Goal: Information Seeking & Learning: Check status

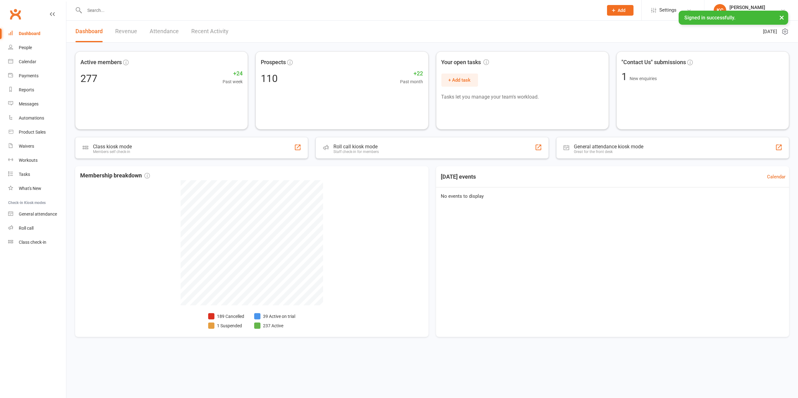
click at [118, 13] on input "text" at bounding box center [341, 10] width 516 height 9
paste input "Shaunaoxby@hotmail.com"
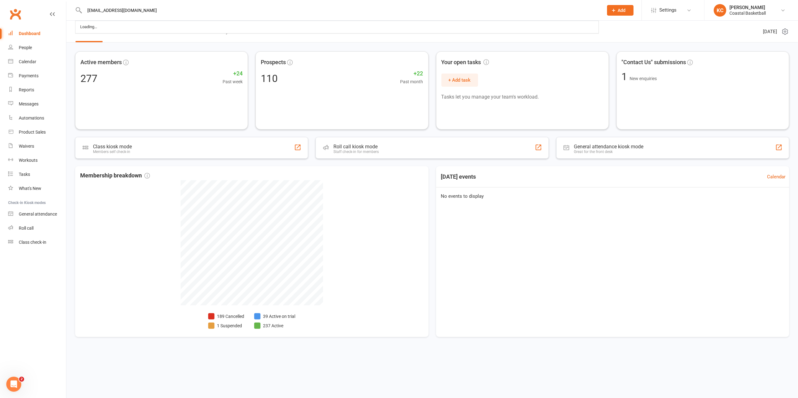
type input "Shaunaoxby@hotmail.com"
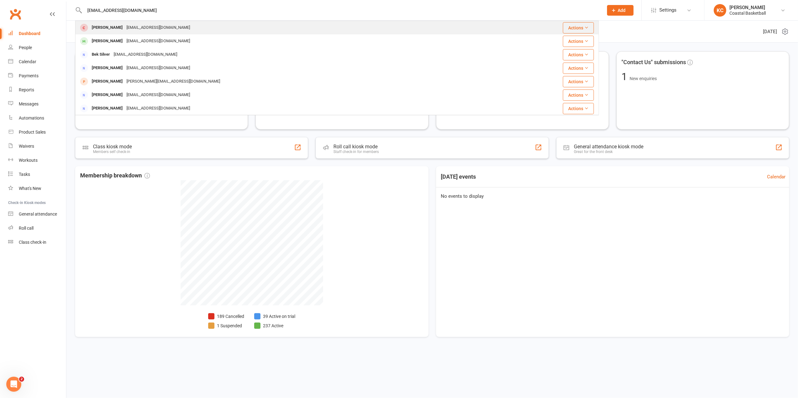
click at [361, 28] on div "Shauna Jones Shaunaoxby@hotmail.com" at bounding box center [293, 27] width 435 height 13
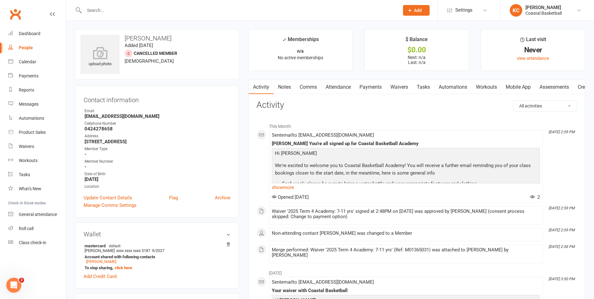
click at [166, 278] on div "Add Credit Card" at bounding box center [157, 276] width 147 height 8
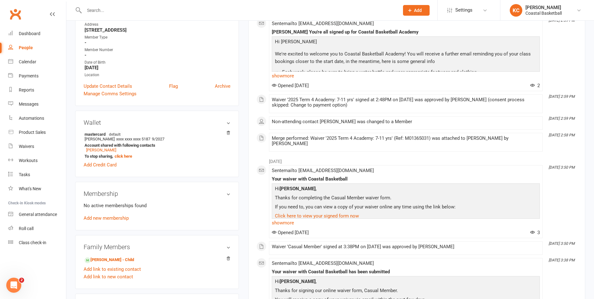
scroll to position [113, 0]
click at [102, 258] on link "Harry Jones - Child" at bounding box center [109, 258] width 49 height 7
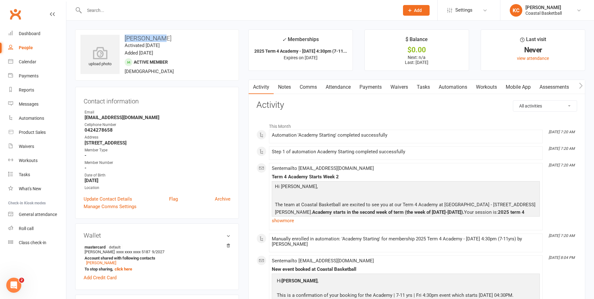
drag, startPoint x: 162, startPoint y: 39, endPoint x: 126, endPoint y: 38, distance: 36.3
click at [126, 38] on h3 "Harry Jones" at bounding box center [156, 38] width 153 height 7
copy h3 "Harry Jones"
click at [114, 14] on input "text" at bounding box center [238, 10] width 312 height 9
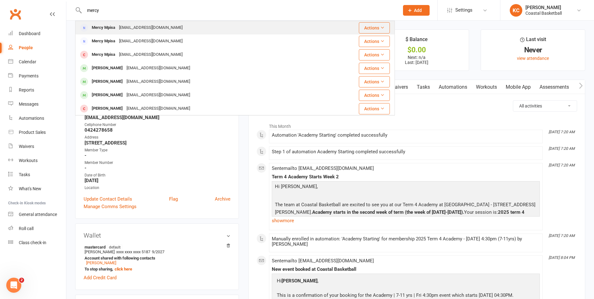
type input "mercy"
click at [130, 28] on div "Mercympisaa@gmail.com" at bounding box center [150, 27] width 67 height 9
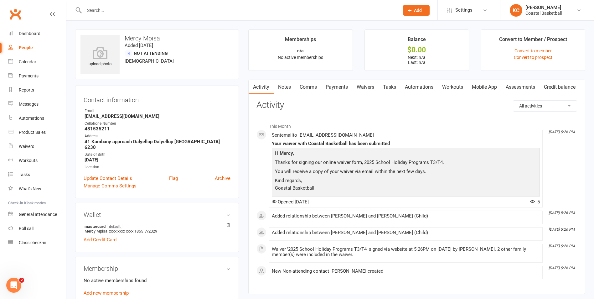
click at [572, 170] on div "This Month Oct 8, 5:26 PM Sent email to Mercympisaa@gmail.com Your waiver with …" at bounding box center [416, 199] width 320 height 159
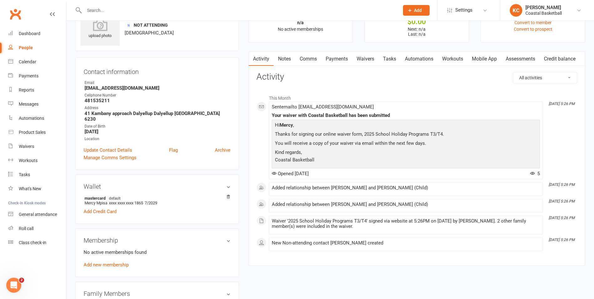
scroll to position [38, 0]
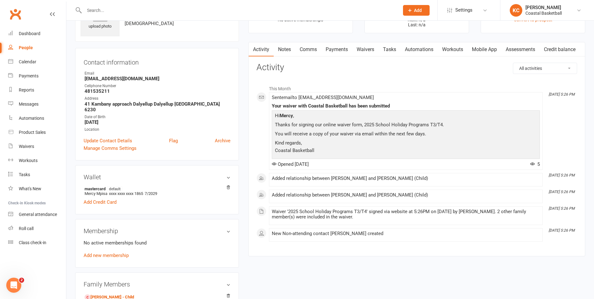
click at [338, 49] on link "Payments" at bounding box center [336, 49] width 31 height 14
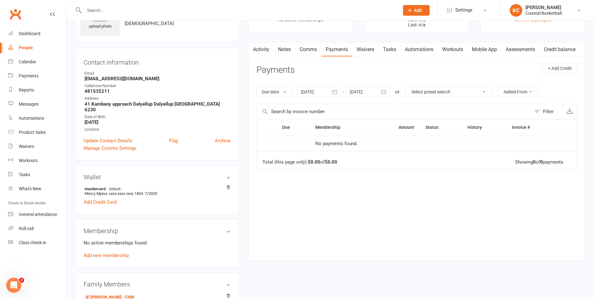
click at [264, 279] on div "upload photo Mercy Mpisa Added 8 October, 2025 Not Attending 41 years old Conta…" at bounding box center [329, 268] width 519 height 553
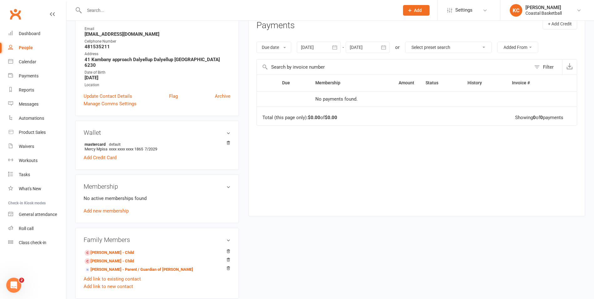
scroll to position [88, 0]
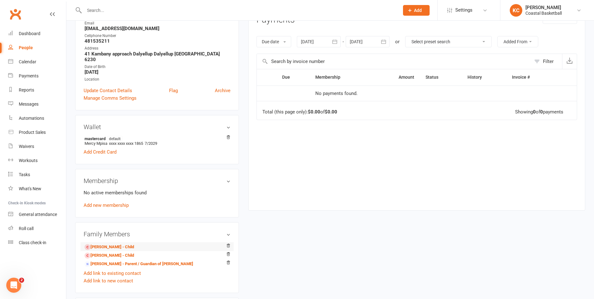
click at [147, 242] on li "Courtney Mpisa - Child" at bounding box center [157, 246] width 147 height 9
click at [119, 243] on link "Courtney Mpisa - Child" at bounding box center [109, 246] width 49 height 7
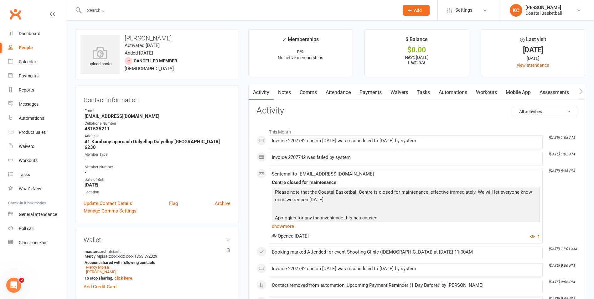
click at [371, 91] on link "Payments" at bounding box center [370, 92] width 31 height 14
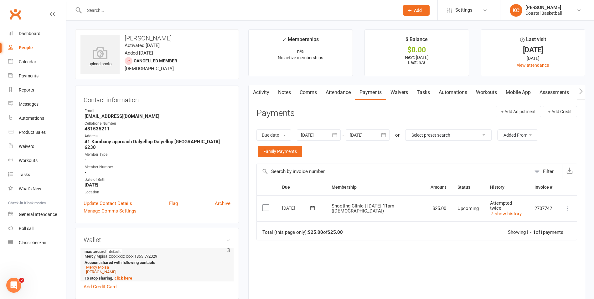
click at [101, 269] on link "Caitlin Mpisa" at bounding box center [101, 271] width 30 height 5
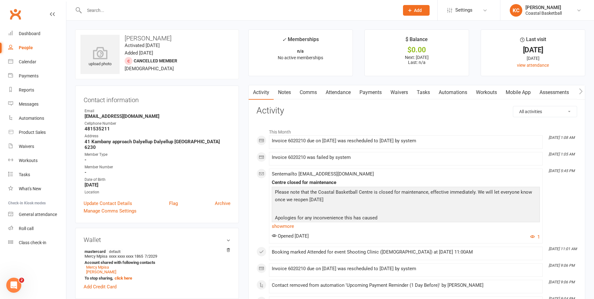
click at [369, 93] on link "Payments" at bounding box center [370, 92] width 31 height 14
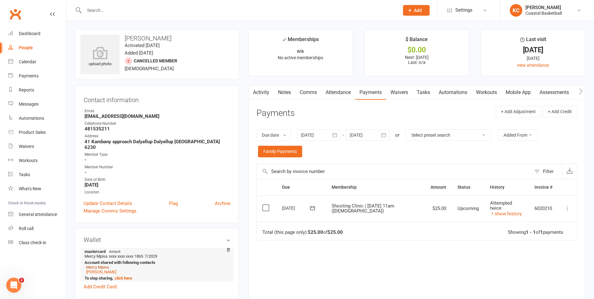
click at [101, 264] on link "Mercy Mpisa" at bounding box center [97, 266] width 23 height 5
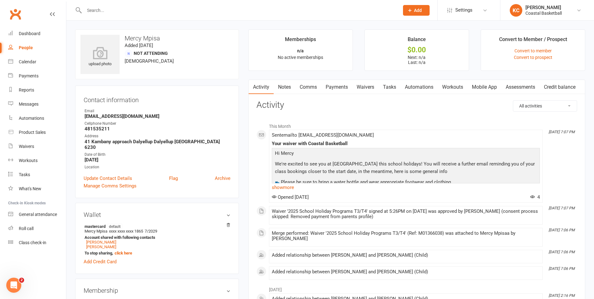
click at [172, 100] on h3 "Contact information" at bounding box center [157, 98] width 147 height 9
click at [341, 93] on link "Payments" at bounding box center [336, 87] width 31 height 14
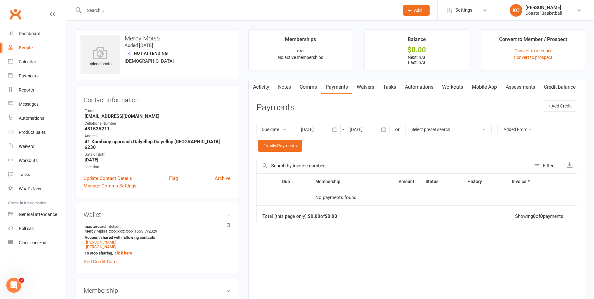
click at [261, 87] on link "Activity" at bounding box center [261, 87] width 25 height 14
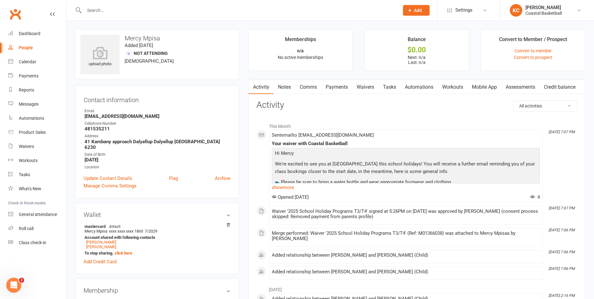
click at [402, 171] on p "We're excited to see you at [GEOGRAPHIC_DATA] this school holidays! You will re…" at bounding box center [405, 168] width 265 height 17
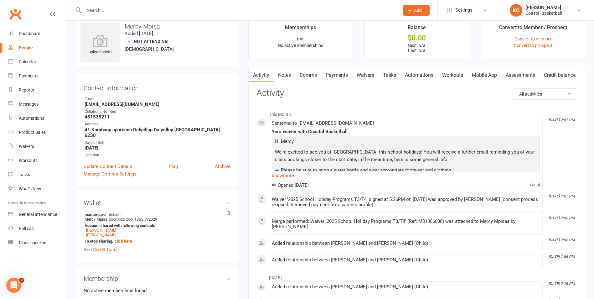
scroll to position [13, 0]
click at [285, 173] on link "show more" at bounding box center [406, 174] width 268 height 9
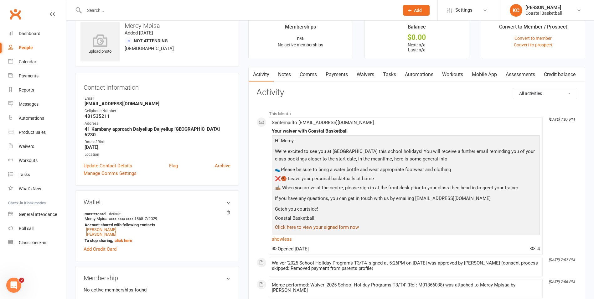
click at [329, 228] on link "Click here to view your signed form now" at bounding box center [317, 227] width 84 height 6
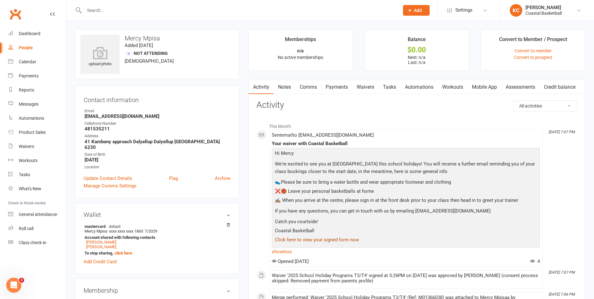
click at [327, 239] on link "Click here to view your signed form now" at bounding box center [317, 240] width 84 height 6
click at [326, 240] on link "Click here to view your signed form now" at bounding box center [317, 240] width 84 height 6
click at [346, 277] on div "Waiver '2025 School Holiday Programs T3/T4' signed at 5:26PM on 8-Oct-2025 was …" at bounding box center [406, 278] width 268 height 11
click at [272, 273] on span at bounding box center [272, 273] width 0 height 0
click at [368, 86] on link "Waivers" at bounding box center [365, 87] width 26 height 14
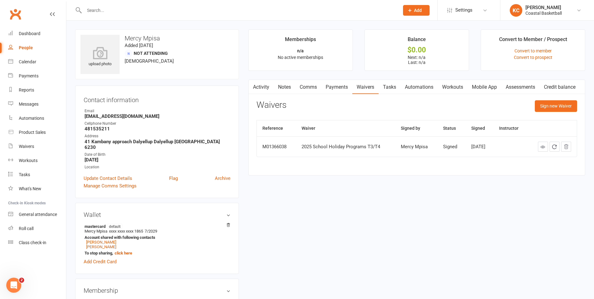
click at [376, 146] on div "2025 School Holiday Programs T3/T4" at bounding box center [345, 146] width 88 height 5
drag, startPoint x: 376, startPoint y: 146, endPoint x: 382, endPoint y: 147, distance: 6.0
click at [382, 147] on div "2025 School Holiday Programs T3/T4" at bounding box center [345, 146] width 88 height 5
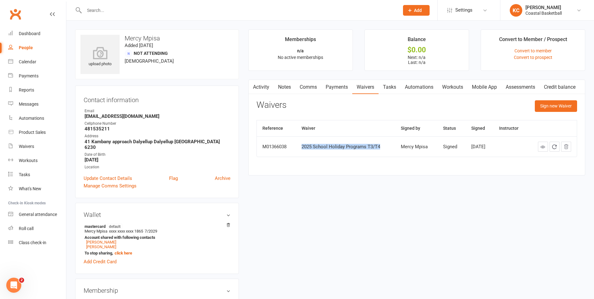
drag, startPoint x: 302, startPoint y: 148, endPoint x: 383, endPoint y: 148, distance: 81.1
click at [383, 148] on div "2025 School Holiday Programs T3/T4" at bounding box center [345, 146] width 88 height 5
copy div "2025 School Holiday Programs T3/T4"
click at [29, 142] on link "Waivers" at bounding box center [37, 146] width 58 height 14
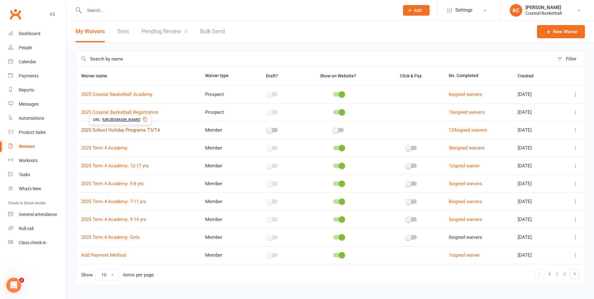
click at [151, 129] on link "2025 School Holiday Programs T3/T4" at bounding box center [120, 130] width 79 height 6
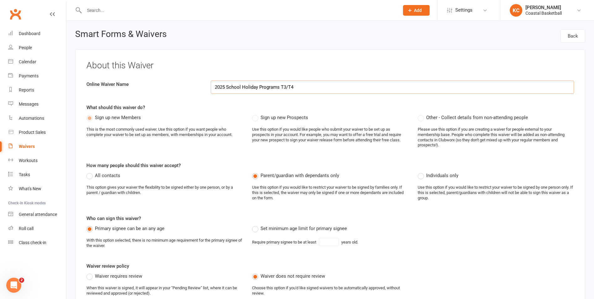
select select "applies_to_dependant_signees"
select select "checkbox"
select select "applies_to_dependant_signees"
select select "select"
click at [165, 155] on div "About this Waiver Online Waiver Name 2025 School Holiday Programs T3/T4 What sh…" at bounding box center [330, 195] width 510 height 292
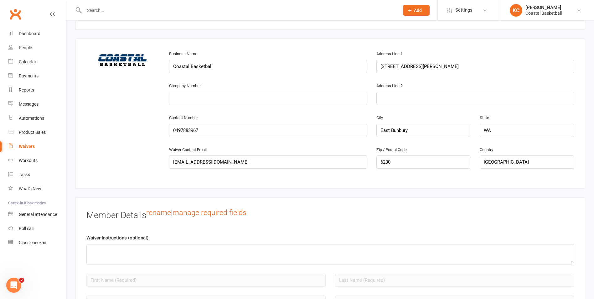
scroll to position [313, 0]
click at [120, 151] on div "change image Business Name Coastal Basketball Address Line 1 3/14 Denning Road …" at bounding box center [330, 112] width 497 height 127
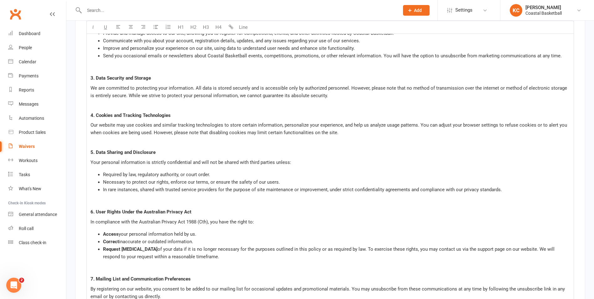
scroll to position [3981, 0]
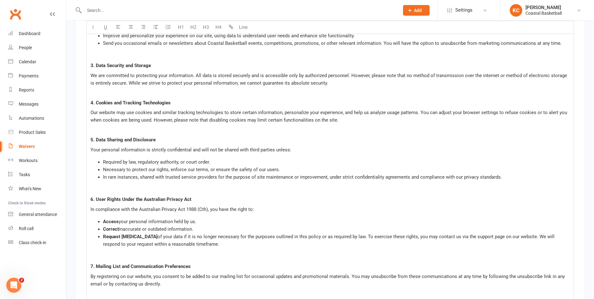
click at [142, 11] on input "text" at bounding box center [238, 10] width 312 height 9
paste input "lccmarshall@icloud.com"
type input "lccmarshall@icloud.com"
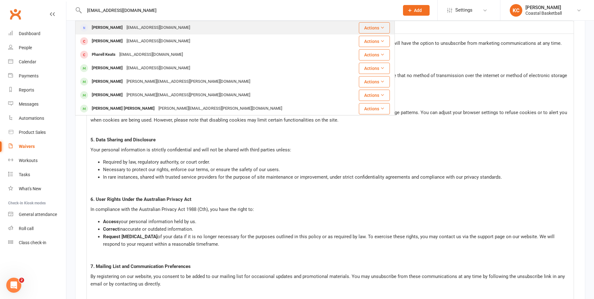
click at [141, 28] on div "lccmarshall@icloud.com" at bounding box center [158, 27] width 67 height 9
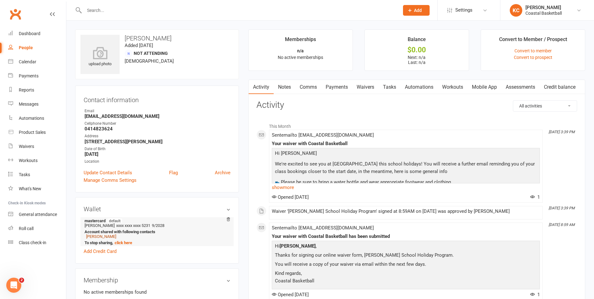
click at [103, 237] on link "Ellie Marshall" at bounding box center [101, 236] width 30 height 5
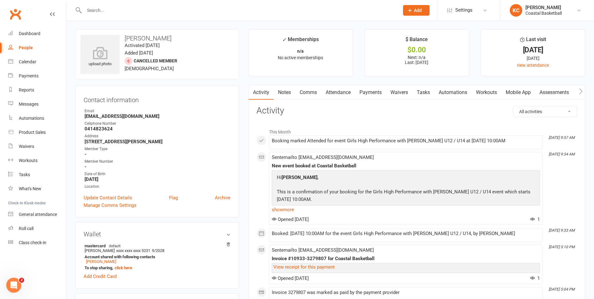
drag, startPoint x: 170, startPoint y: 36, endPoint x: 124, endPoint y: 37, distance: 46.3
click at [124, 37] on h3 "Ellie Marshall" at bounding box center [156, 38] width 153 height 7
copy h3 "Ellie Marshall"
click at [124, 37] on h3 "Ellie Marshall" at bounding box center [156, 38] width 153 height 7
click at [189, 16] on div at bounding box center [235, 10] width 320 height 20
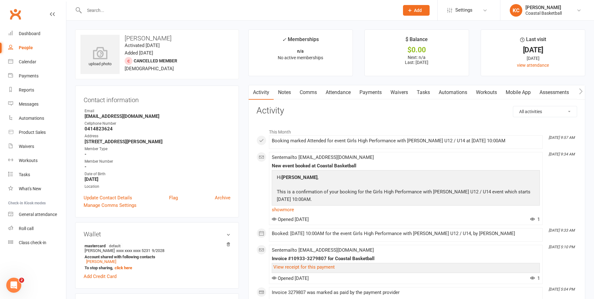
click at [113, 14] on input "text" at bounding box center [238, 10] width 312 height 9
paste input "Miranda.graham@hotmail.com"
type input "Miranda.graham@hotmail.com"
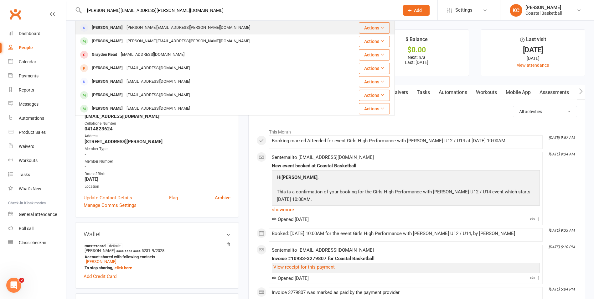
click at [120, 29] on div "Miranda Graham" at bounding box center [107, 27] width 35 height 9
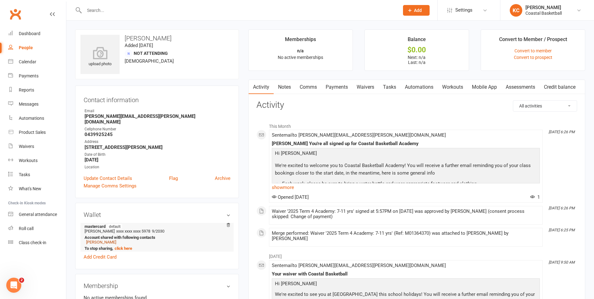
click at [109, 239] on link "Matilda McGlashan" at bounding box center [101, 241] width 30 height 5
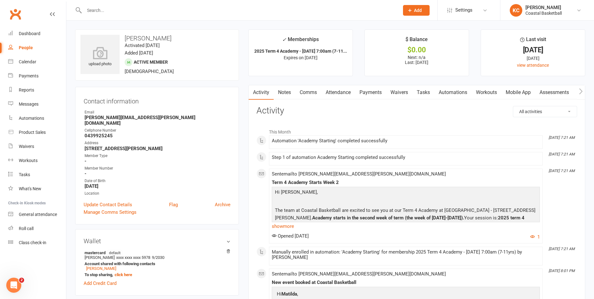
drag, startPoint x: 187, startPoint y: 35, endPoint x: 122, endPoint y: 37, distance: 65.1
click at [122, 37] on h3 "Matilda McGlashan" at bounding box center [156, 38] width 153 height 7
copy h3 "Matilda McGlashan"
click at [147, 9] on input "text" at bounding box center [238, 10] width 312 height 9
paste input "lizzie_daniel@hotmail.com"
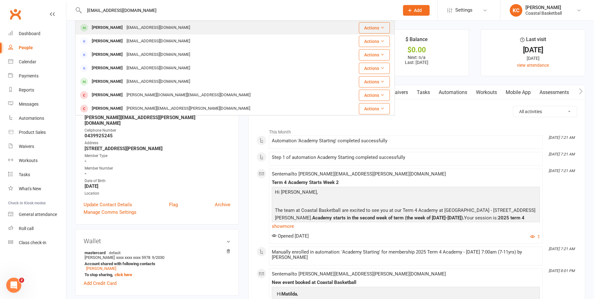
type input "lizzie_daniel@hotmail.com"
click at [143, 26] on div "lizzie_daniel@hotmail.com" at bounding box center [158, 27] width 67 height 9
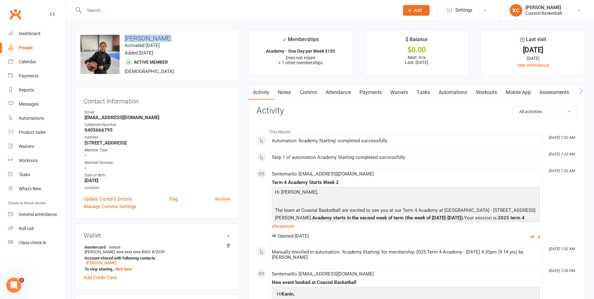
drag, startPoint x: 160, startPoint y: 39, endPoint x: 123, endPoint y: 40, distance: 37.6
click at [123, 40] on h3 "Kanin Larkin" at bounding box center [156, 38] width 153 height 7
copy h3 "Kanin Larkin"
click at [127, 13] on input "text" at bounding box center [238, 10] width 312 height 9
paste input "sheridan_whitfield@hotmail.com"
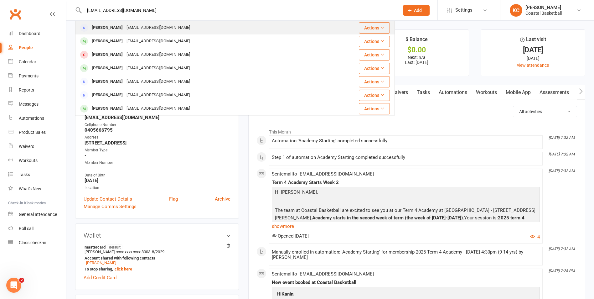
type input "sheridan_whitfield@hotmail.com"
click at [126, 28] on div "sheridan_whitfield@hotmail.com" at bounding box center [158, 27] width 67 height 9
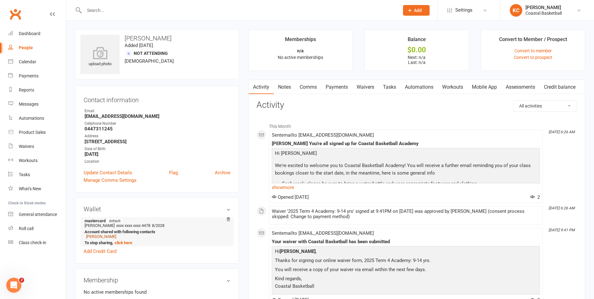
click at [102, 236] on link "Will Carlin" at bounding box center [101, 236] width 30 height 5
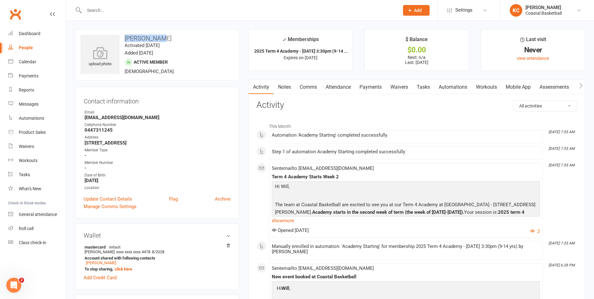
drag, startPoint x: 165, startPoint y: 38, endPoint x: 121, endPoint y: 40, distance: 44.2
click at [121, 40] on h3 "Will Carlin" at bounding box center [156, 38] width 153 height 7
copy h3 "Will Carlin"
click at [140, 17] on div at bounding box center [235, 10] width 320 height 20
click at [138, 13] on input "text" at bounding box center [238, 10] width 312 height 9
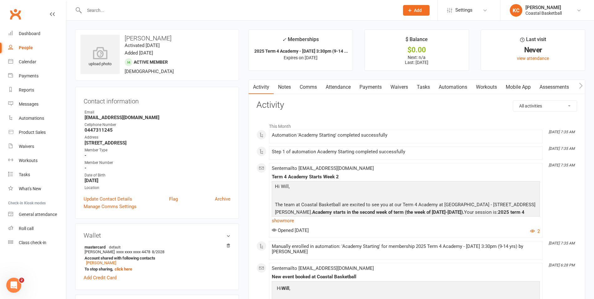
paste input "Samantha.eastcott94@gmail.com"
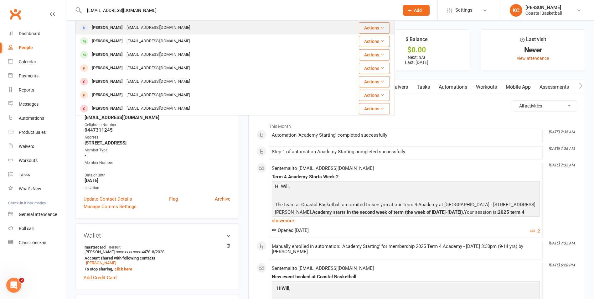
type input "Samantha.eastcott94@gmail.com"
click at [151, 28] on div "Samantha.eastcott94@gmail.com" at bounding box center [158, 27] width 67 height 9
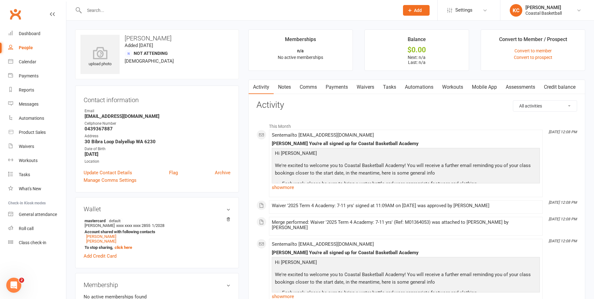
click at [367, 90] on link "Waivers" at bounding box center [365, 87] width 26 height 14
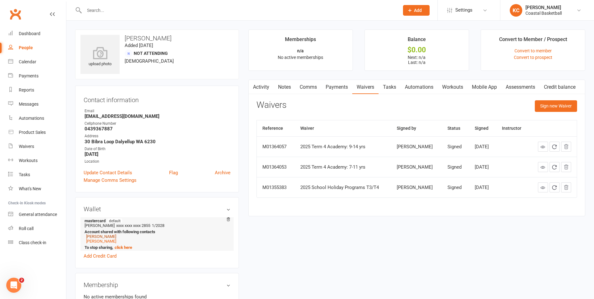
click at [110, 236] on link "Harper Eastcott" at bounding box center [101, 236] width 30 height 5
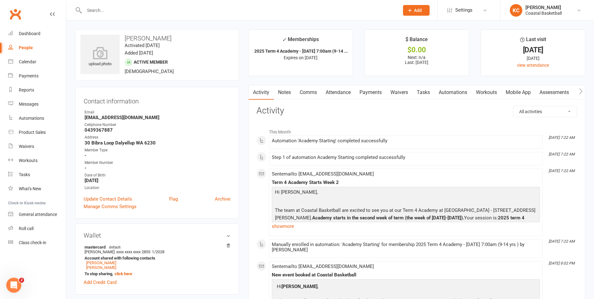
click at [372, 91] on link "Payments" at bounding box center [370, 92] width 31 height 14
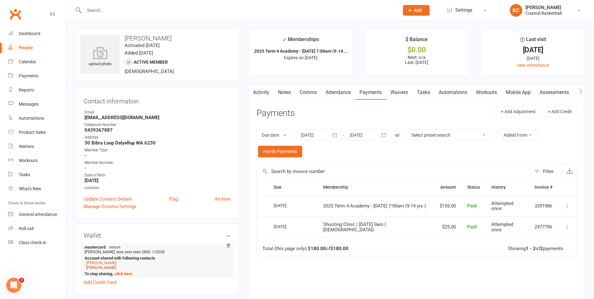
click at [107, 267] on link "Bailey Eastcott" at bounding box center [101, 267] width 30 height 5
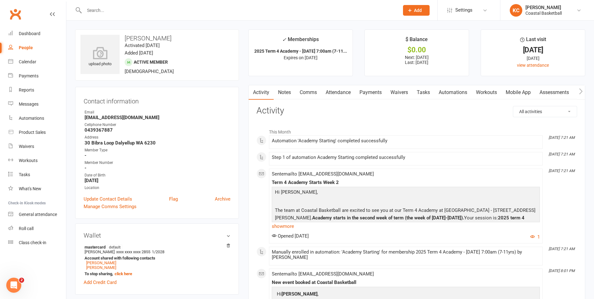
click at [371, 88] on link "Payments" at bounding box center [370, 92] width 31 height 14
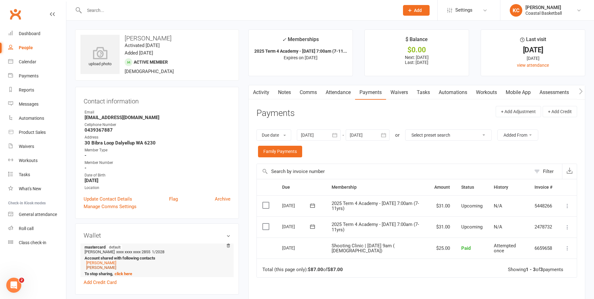
click at [110, 267] on link "Harper Eastcott" at bounding box center [101, 267] width 30 height 5
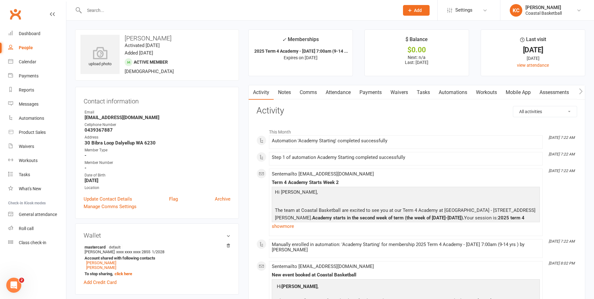
click at [373, 91] on link "Payments" at bounding box center [370, 92] width 31 height 14
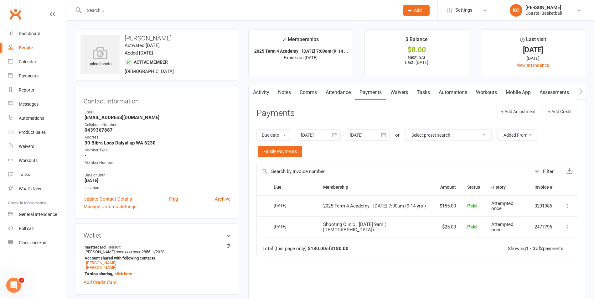
click at [139, 10] on input "text" at bounding box center [238, 10] width 312 height 9
paste input "emily.j.kelly@hotmail.com"
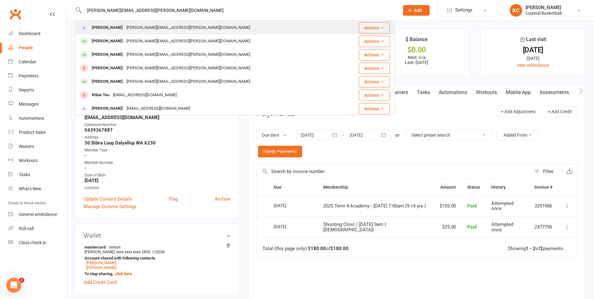
type input "emily.j.kelly@hotmail.com"
click at [131, 28] on div "Emily.J.Kelly@hotmail.com" at bounding box center [188, 27] width 127 height 9
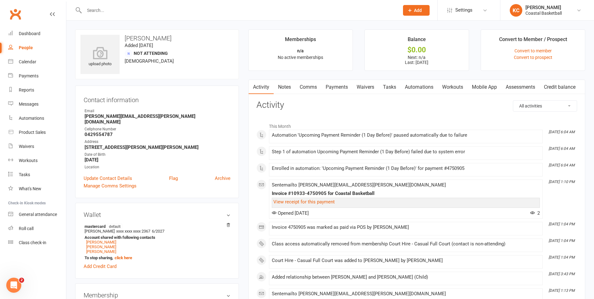
click at [335, 86] on link "Payments" at bounding box center [336, 87] width 31 height 14
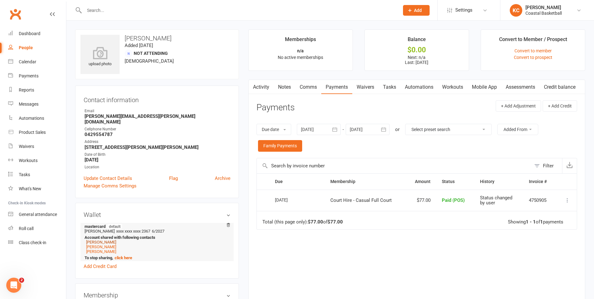
click at [101, 239] on link "Koby Kelly" at bounding box center [101, 241] width 30 height 5
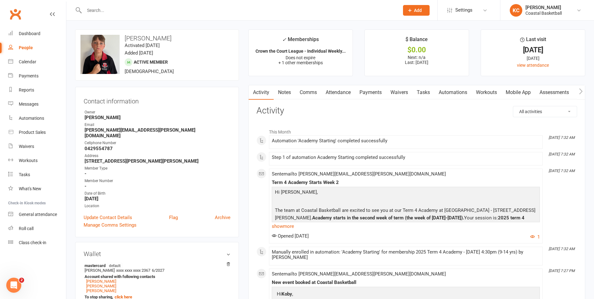
click at [372, 94] on link "Payments" at bounding box center [370, 92] width 31 height 14
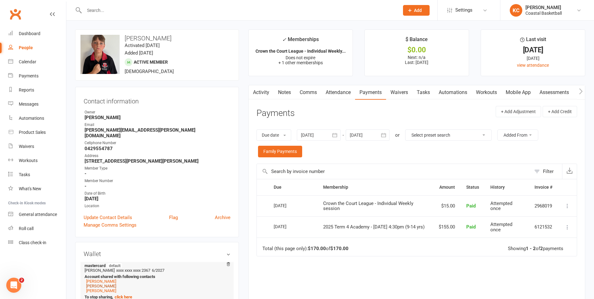
click at [101, 283] on link "Judd Kelly" at bounding box center [101, 285] width 30 height 5
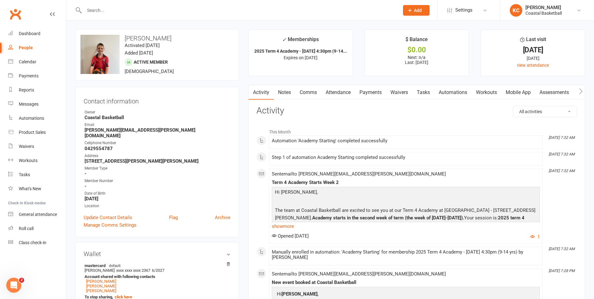
click at [369, 92] on link "Payments" at bounding box center [370, 92] width 31 height 14
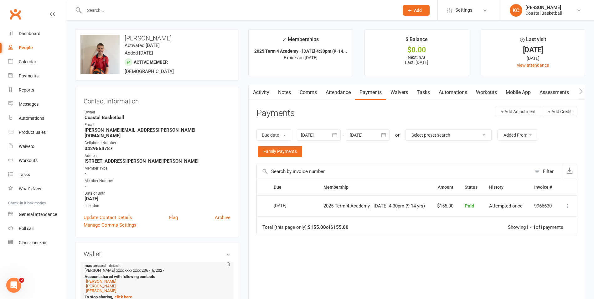
click at [100, 283] on link "Koby Kelly" at bounding box center [101, 285] width 30 height 5
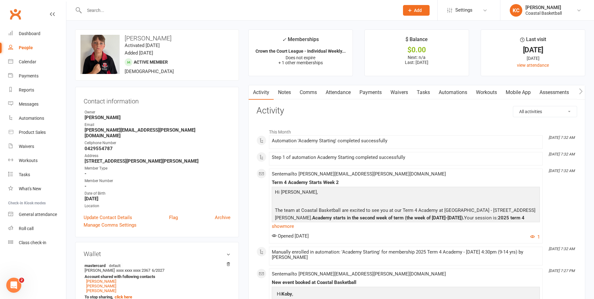
click at [368, 95] on link "Payments" at bounding box center [370, 92] width 31 height 14
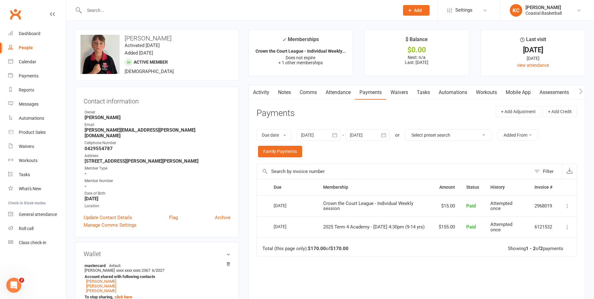
click at [140, 11] on input "text" at bounding box center [238, 10] width 312 height 9
type input "boyle"
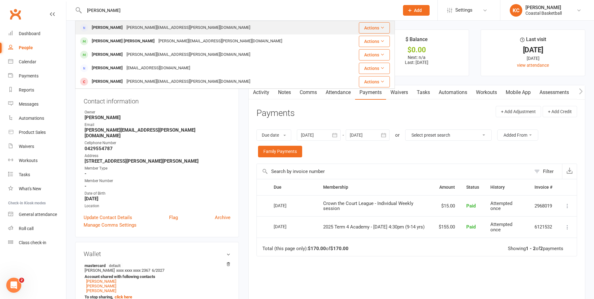
click at [137, 25] on div "stephanie.leach@hotmail.com" at bounding box center [188, 27] width 127 height 9
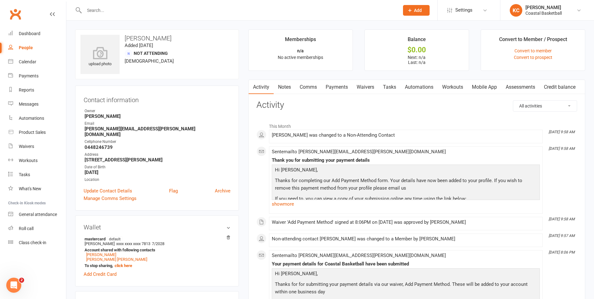
click at [338, 84] on link "Payments" at bounding box center [336, 87] width 31 height 14
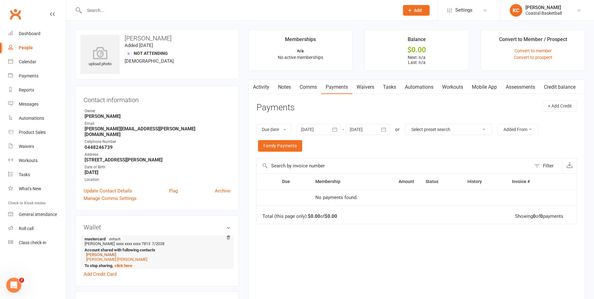
click at [101, 252] on link "Austin Boyle" at bounding box center [101, 254] width 30 height 5
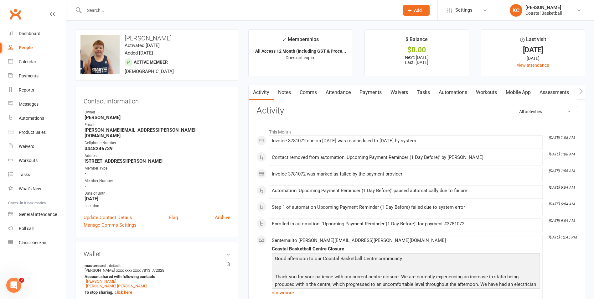
click at [368, 91] on link "Payments" at bounding box center [370, 92] width 31 height 14
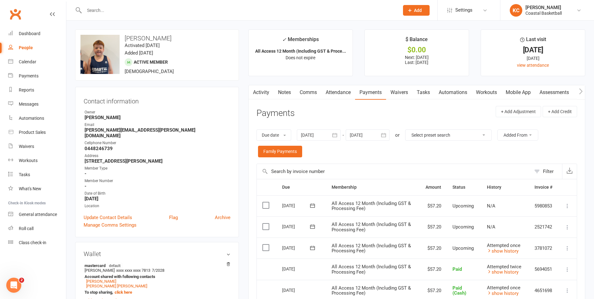
click at [120, 12] on input "text" at bounding box center [238, 10] width 312 height 9
paste input "zoewhiff@gmail.com"
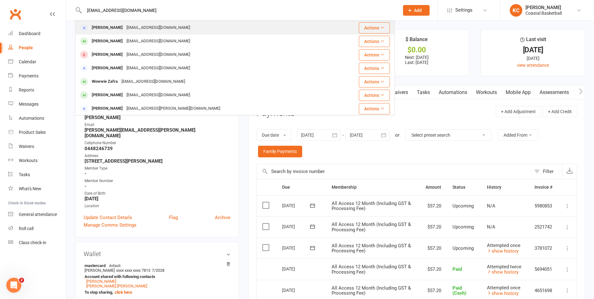
type input "zoewhiff@gmail.com"
click at [125, 25] on div "zoewhiff@gmail.com" at bounding box center [158, 27] width 67 height 9
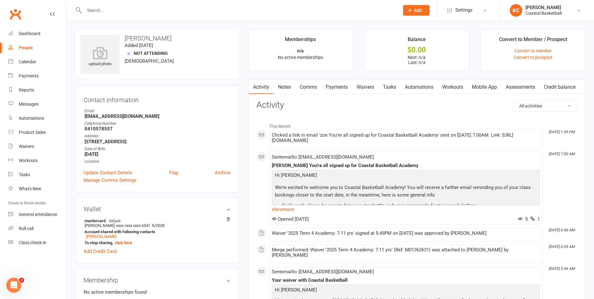
click at [338, 85] on link "Payments" at bounding box center [336, 87] width 31 height 14
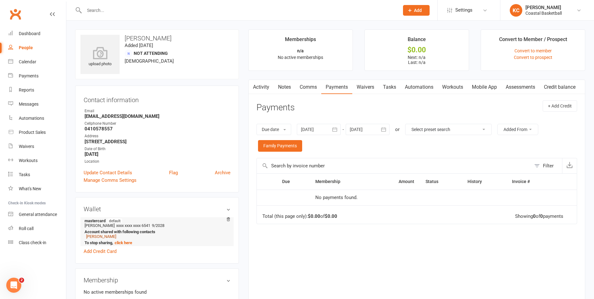
click at [107, 236] on link "Mason Whiffen" at bounding box center [101, 236] width 30 height 5
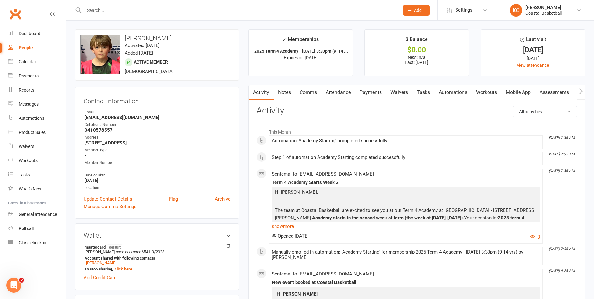
click at [366, 90] on link "Payments" at bounding box center [370, 92] width 31 height 14
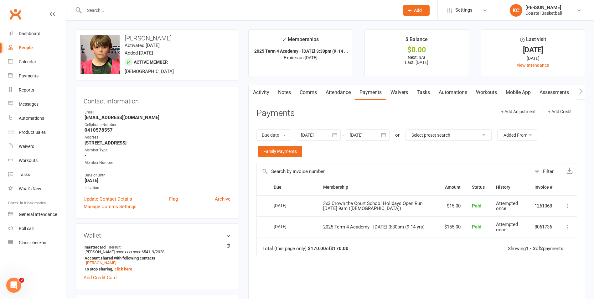
click at [143, 17] on div at bounding box center [235, 10] width 320 height 20
click at [113, 8] on input "text" at bounding box center [238, 10] width 312 height 9
paste input "cmather81@gmail.com"
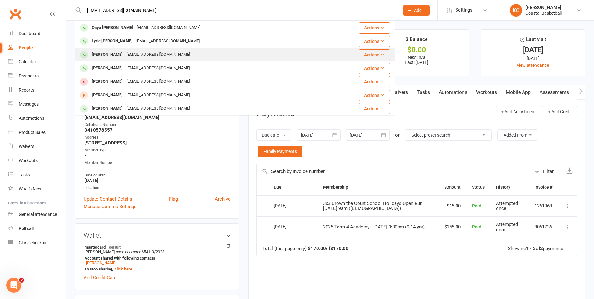
type input "cmather81@gmail.com"
click at [146, 53] on div "cmather81@gmail.com" at bounding box center [158, 54] width 67 height 9
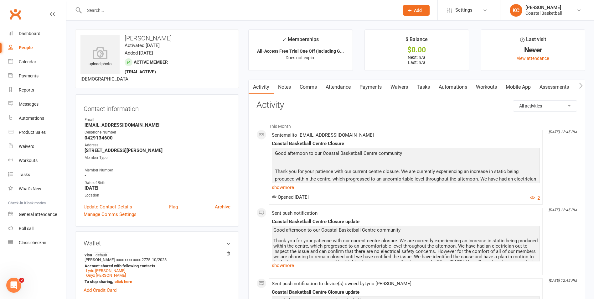
click at [372, 85] on link "Payments" at bounding box center [370, 87] width 31 height 14
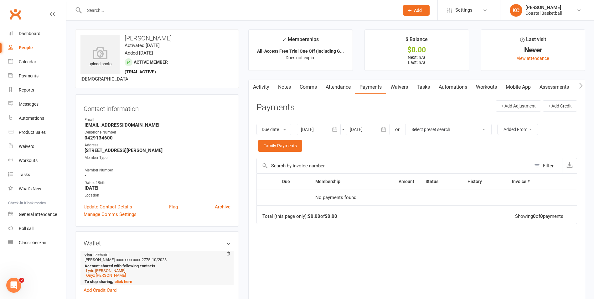
click at [106, 269] on link "Lyric Mather" at bounding box center [105, 270] width 39 height 5
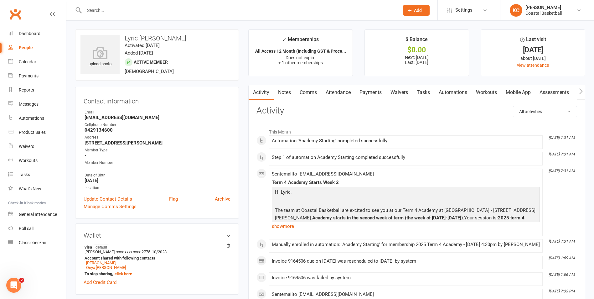
click at [378, 96] on link "Payments" at bounding box center [370, 92] width 31 height 14
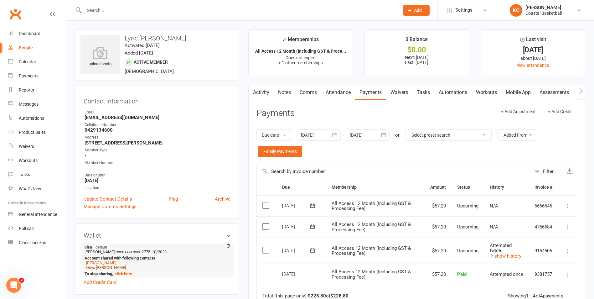
click at [107, 267] on link "Onyx Mather" at bounding box center [106, 267] width 40 height 5
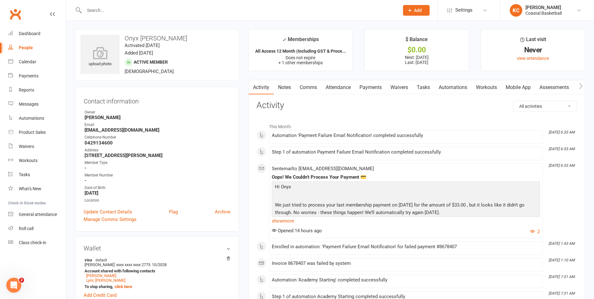
click at [374, 86] on link "Payments" at bounding box center [370, 87] width 31 height 14
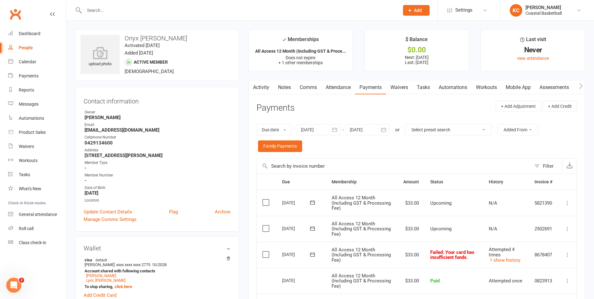
click at [137, 10] on input "text" at bounding box center [238, 10] width 312 height 9
paste input "cmather81@gmail.com"
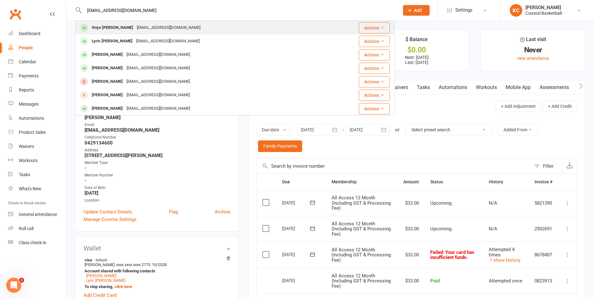
type input "cmather81@gmail.com"
click at [135, 28] on div "cmather81@gmail.com" at bounding box center [168, 27] width 67 height 9
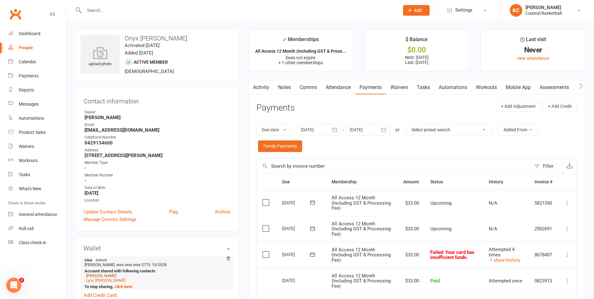
click at [110, 274] on link "Crystal Mather" at bounding box center [101, 275] width 30 height 5
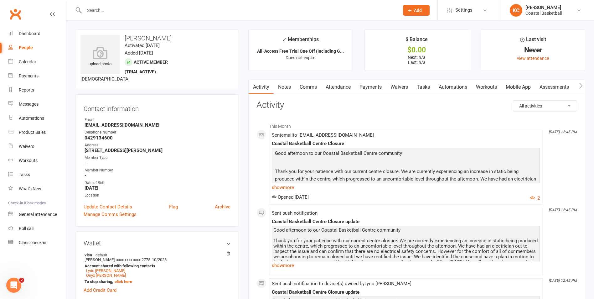
click at [372, 85] on link "Payments" at bounding box center [370, 87] width 31 height 14
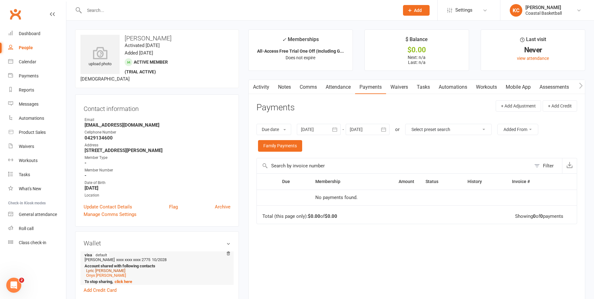
click at [103, 269] on link "Lyric Mather" at bounding box center [105, 270] width 39 height 5
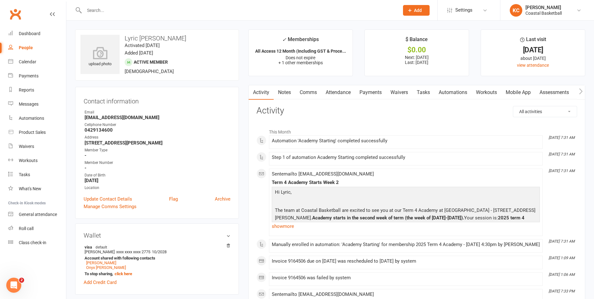
click at [371, 92] on link "Payments" at bounding box center [370, 92] width 31 height 14
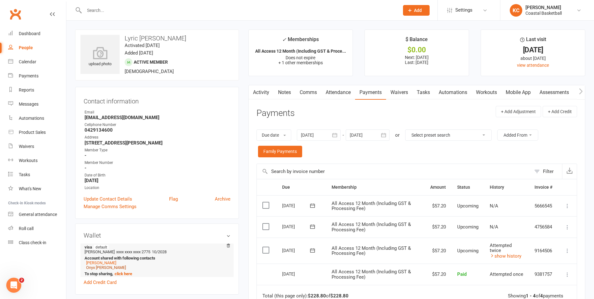
click at [105, 267] on link "Onyx Mather" at bounding box center [106, 267] width 40 height 5
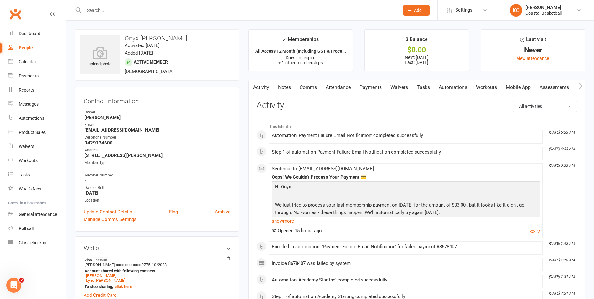
click at [370, 88] on link "Payments" at bounding box center [370, 87] width 31 height 14
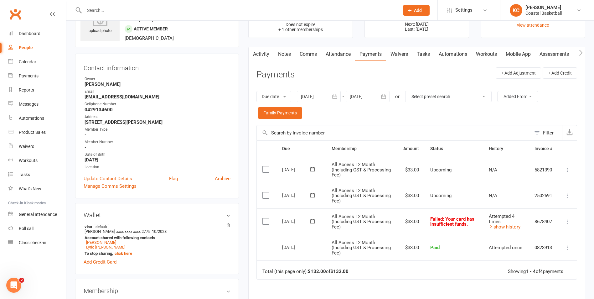
scroll to position [38, 0]
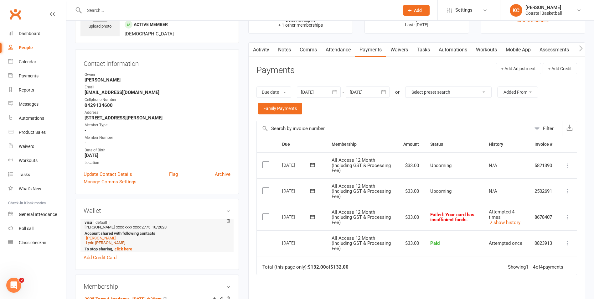
click at [100, 244] on link "Lyric Mather" at bounding box center [105, 242] width 39 height 5
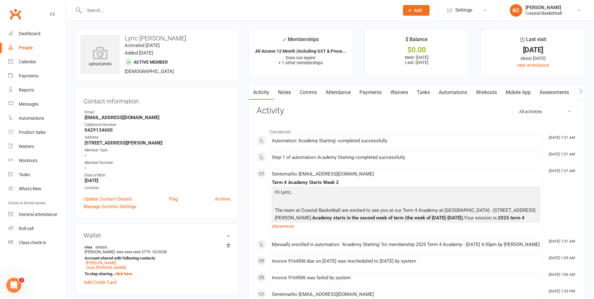
click at [371, 94] on link "Payments" at bounding box center [370, 92] width 31 height 14
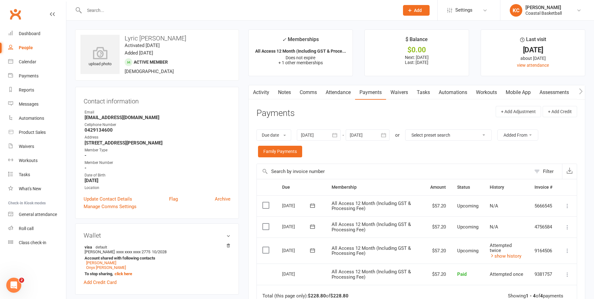
click at [161, 3] on div at bounding box center [235, 10] width 320 height 20
click at [158, 11] on input "text" at bounding box center [238, 10] width 312 height 9
paste input "nattrad@hotmail.com"
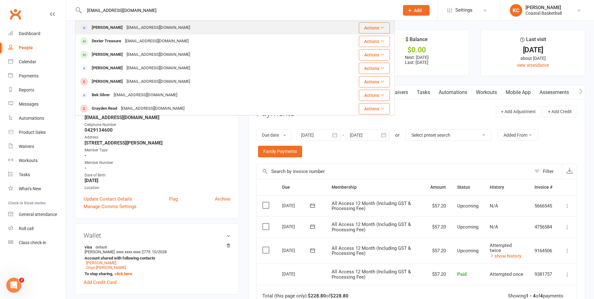
type input "nattrad@hotmail.com"
click at [157, 29] on div "nattrad@hotmail.com" at bounding box center [158, 27] width 67 height 9
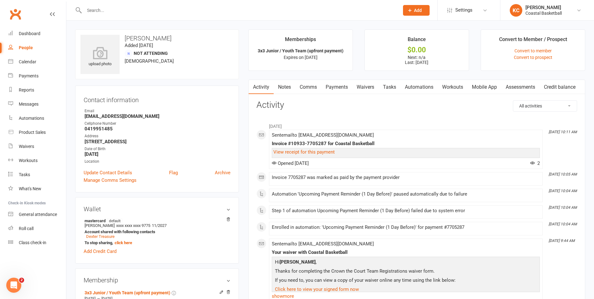
click at [346, 86] on link "Payments" at bounding box center [336, 87] width 31 height 14
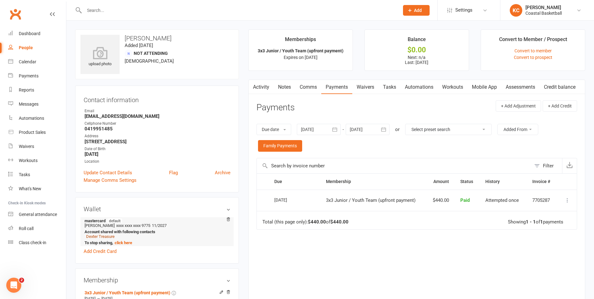
click at [110, 237] on link "Dexter Treasure" at bounding box center [100, 236] width 28 height 5
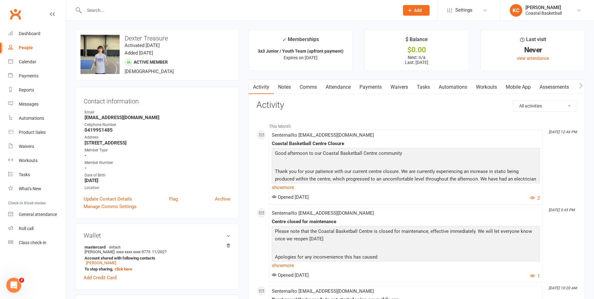
click at [373, 88] on link "Payments" at bounding box center [370, 87] width 31 height 14
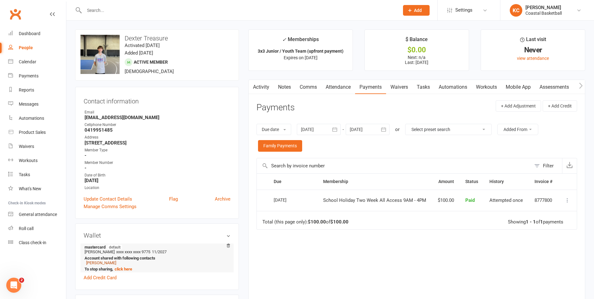
click at [111, 262] on link "Natalie Schmidt" at bounding box center [101, 262] width 30 height 5
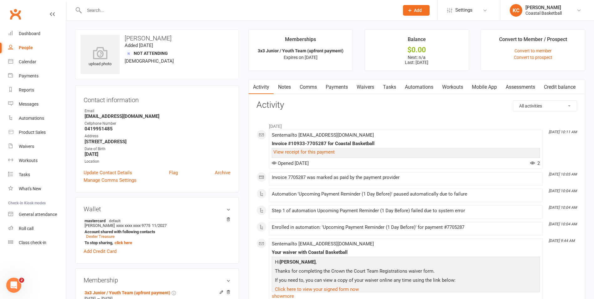
click at [331, 274] on p "Thanks for completing the Crown the Court Team Registrations waiver form." at bounding box center [405, 271] width 265 height 9
drag, startPoint x: 174, startPoint y: 39, endPoint x: 125, endPoint y: 38, distance: 49.2
click at [125, 38] on h3 "Natalie Schmidt" at bounding box center [156, 38] width 153 height 7
copy h3 "Natalie Schmidt"
click at [309, 287] on link "Click here to view your signed form now" at bounding box center [317, 289] width 84 height 6
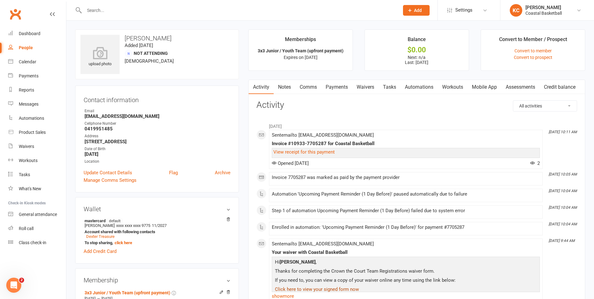
click at [332, 84] on link "Payments" at bounding box center [336, 87] width 31 height 14
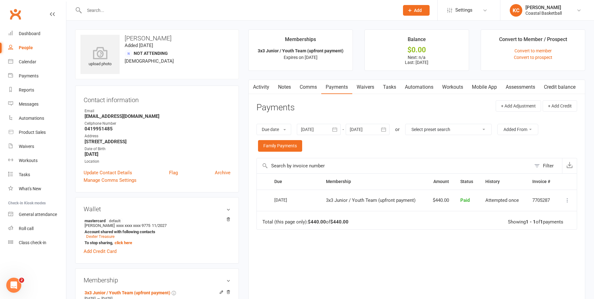
click at [565, 199] on icon at bounding box center [567, 200] width 6 height 6
click at [548, 250] on link "More Info" at bounding box center [540, 249] width 62 height 13
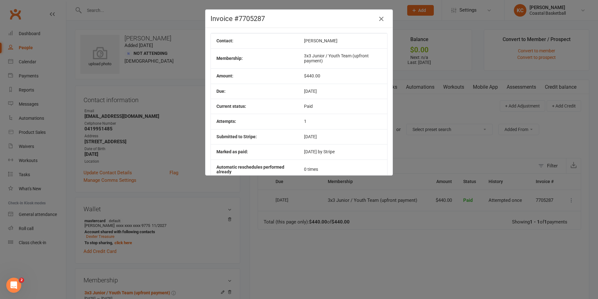
click at [378, 18] on icon "button" at bounding box center [382, 19] width 8 height 8
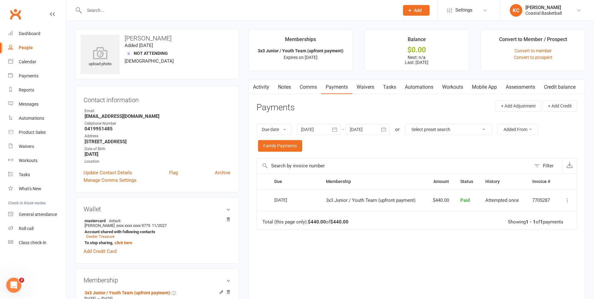
click at [149, 14] on input "text" at bounding box center [238, 10] width 312 height 9
paste input "russ@financeavnu.com.au"
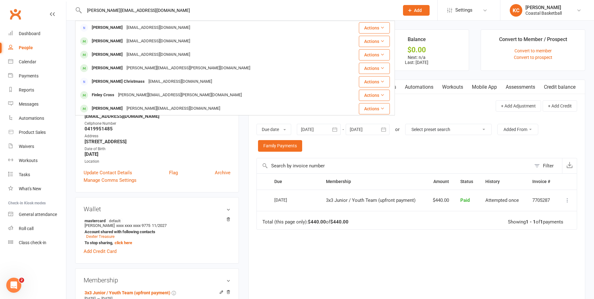
click at [159, 13] on input "russ@financeavnu.com.au" at bounding box center [238, 10] width 312 height 9
click at [187, 10] on input "russ@financeavnu.com.au" at bounding box center [238, 10] width 312 height 9
drag, startPoint x: 187, startPoint y: 10, endPoint x: 54, endPoint y: 9, distance: 133.0
click at [54, 2] on header "russ@financeavnu.com.au Tanya Fink tanyacoulson@yahoo.com.au Actions Eva Fink t…" at bounding box center [297, 2] width 594 height 0
click at [171, 12] on input "russ@financeavnu.com.au" at bounding box center [238, 10] width 312 height 9
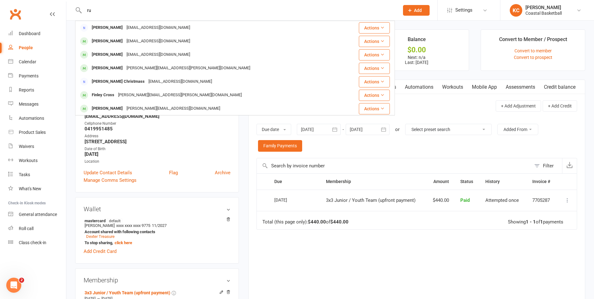
type input "r"
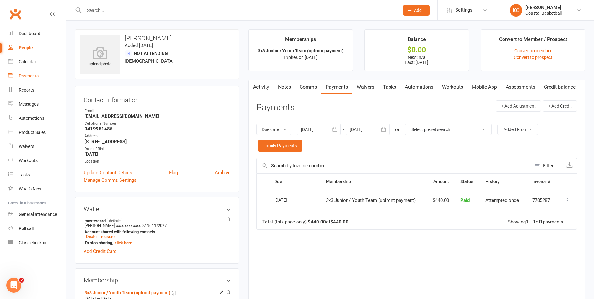
click at [33, 75] on div "Payments" at bounding box center [29, 75] width 20 height 5
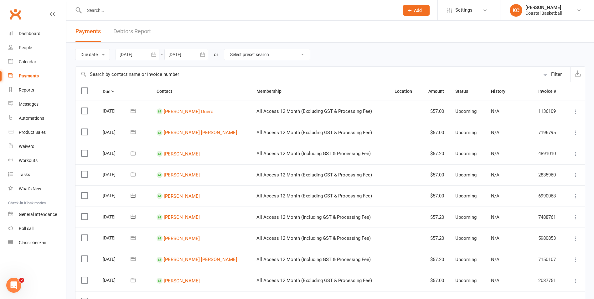
click at [104, 13] on input "text" at bounding box center [238, 10] width 312 height 9
type input "70.00"
click at [123, 13] on input "70.00" at bounding box center [238, 10] width 312 height 9
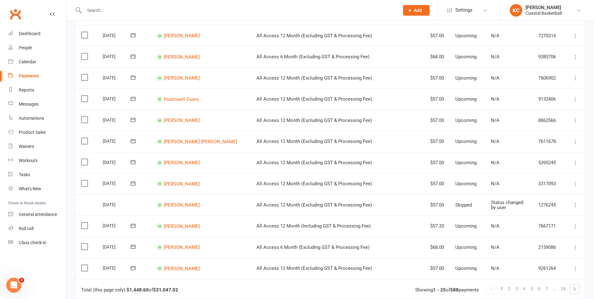
scroll to position [367, 0]
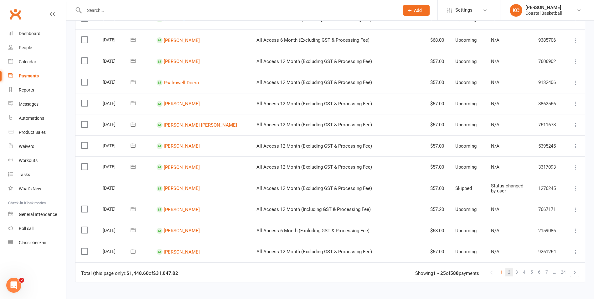
click at [510, 274] on span "2" at bounding box center [509, 271] width 3 height 9
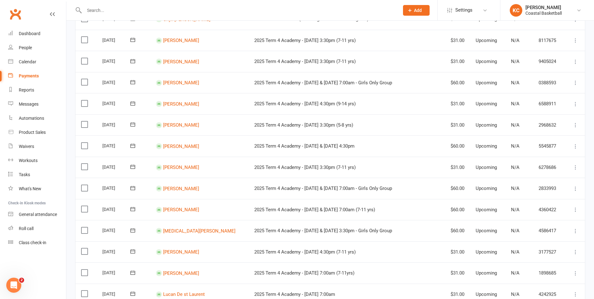
scroll to position [440, 0]
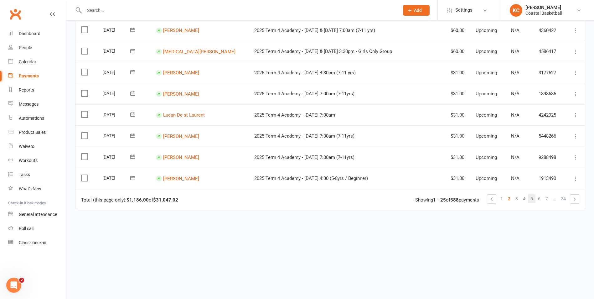
click at [532, 197] on span "5" at bounding box center [531, 198] width 3 height 9
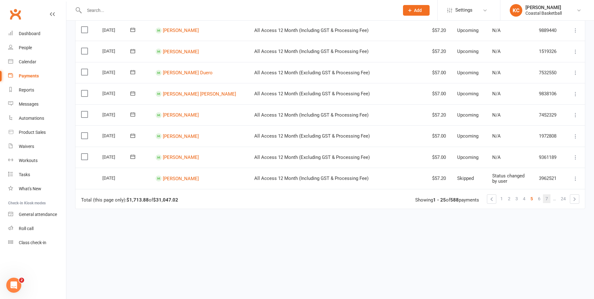
click at [546, 201] on span "7" at bounding box center [546, 198] width 3 height 9
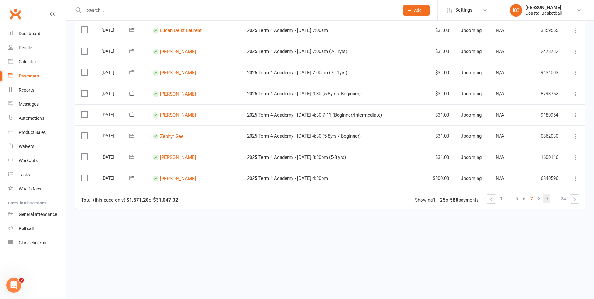
click at [547, 199] on span "9" at bounding box center [546, 198] width 3 height 9
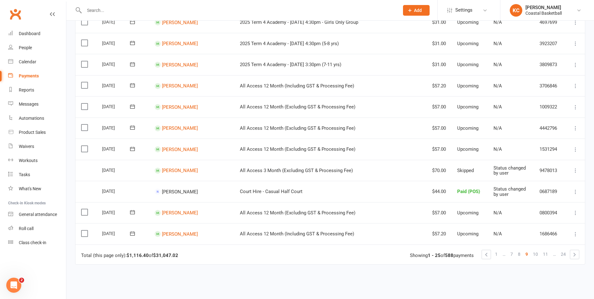
scroll to position [391, 0]
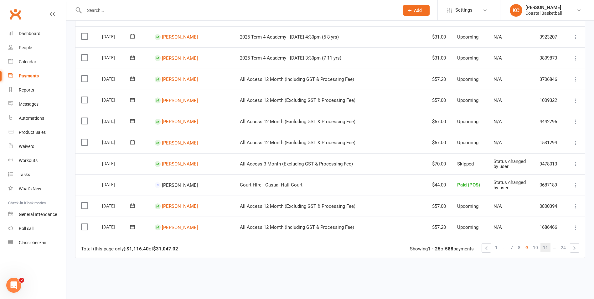
click at [545, 248] on span "11" at bounding box center [545, 247] width 5 height 9
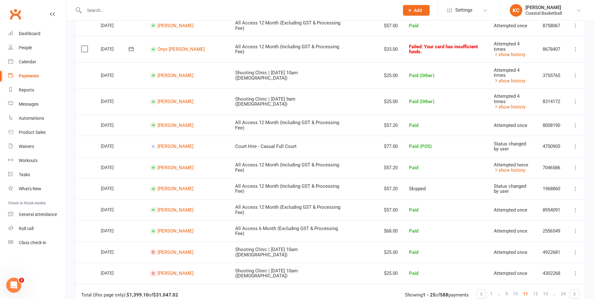
scroll to position [369, 0]
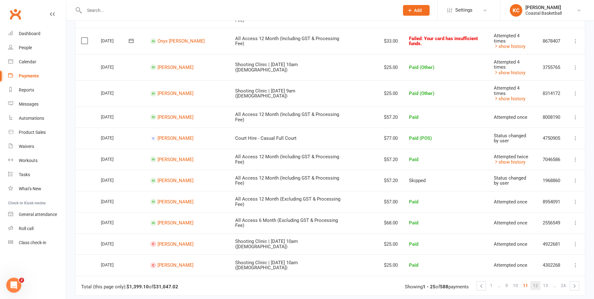
click at [536, 281] on span "12" at bounding box center [535, 285] width 5 height 9
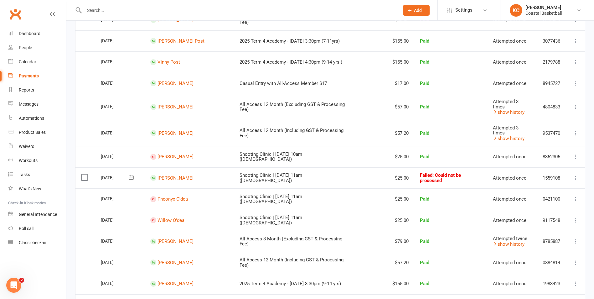
scroll to position [440, 0]
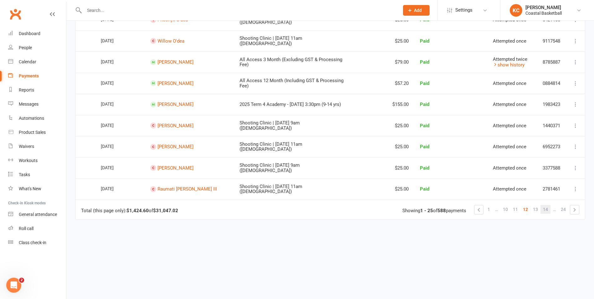
click at [545, 205] on span "14" at bounding box center [545, 209] width 5 height 9
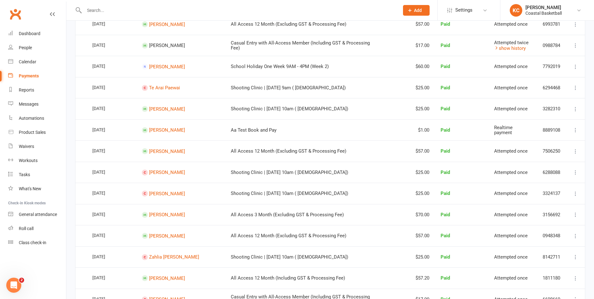
scroll to position [440, 0]
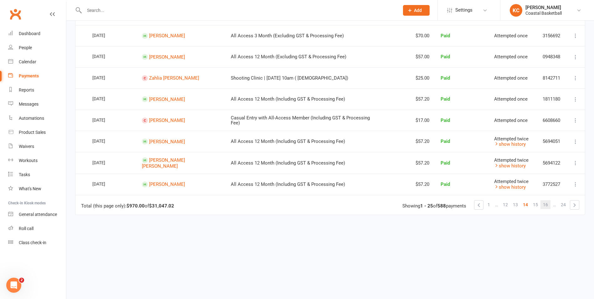
click at [545, 200] on span "16" at bounding box center [545, 204] width 5 height 9
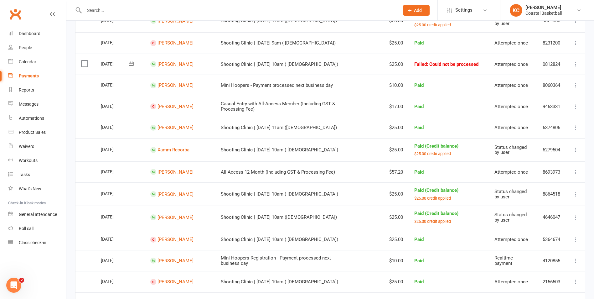
scroll to position [454, 0]
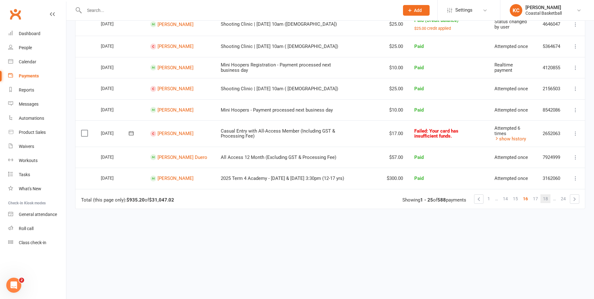
click at [549, 198] on link "18" at bounding box center [545, 198] width 10 height 9
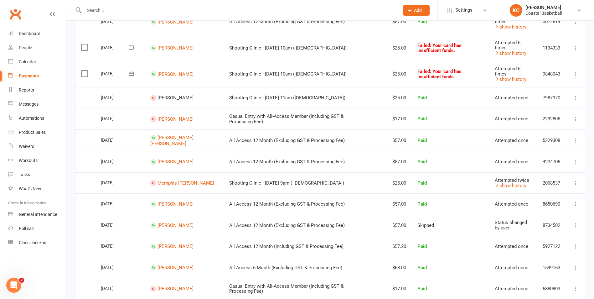
scroll to position [456, 0]
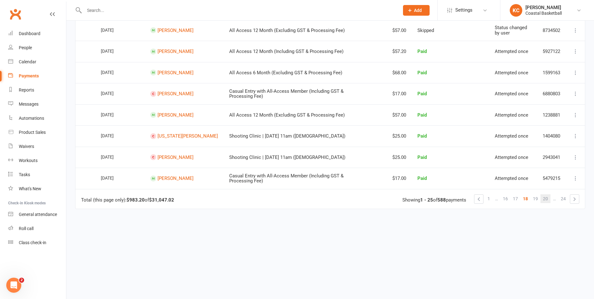
click at [543, 199] on span "20" at bounding box center [545, 198] width 5 height 9
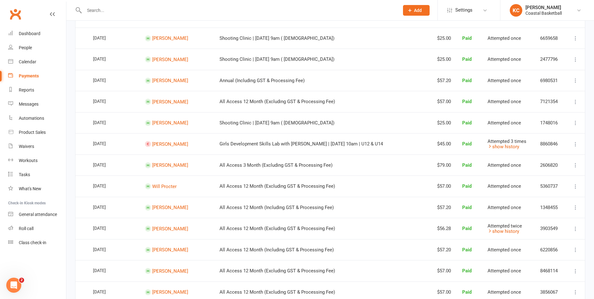
scroll to position [438, 0]
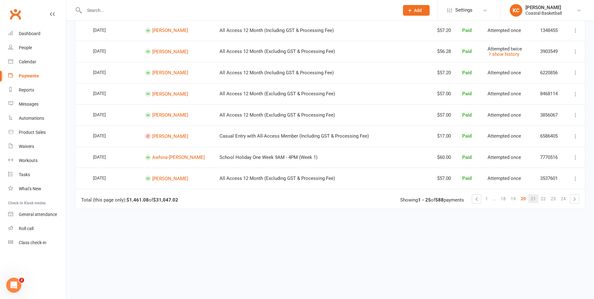
click at [534, 198] on span "21" at bounding box center [532, 198] width 5 height 9
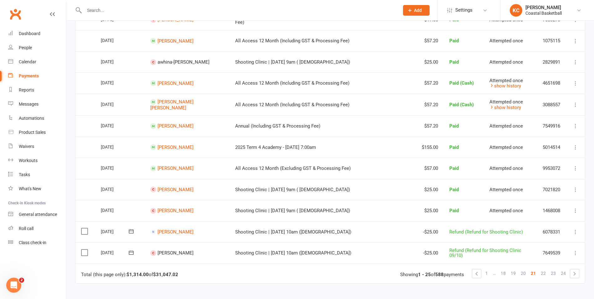
scroll to position [376, 0]
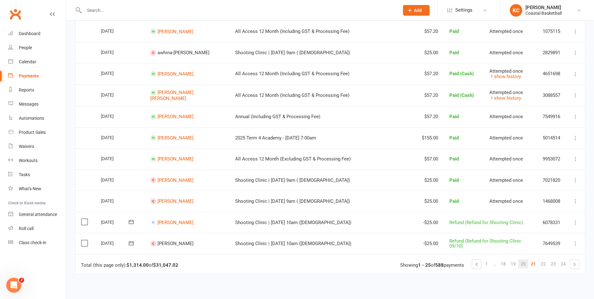
click at [525, 262] on span "20" at bounding box center [522, 263] width 5 height 9
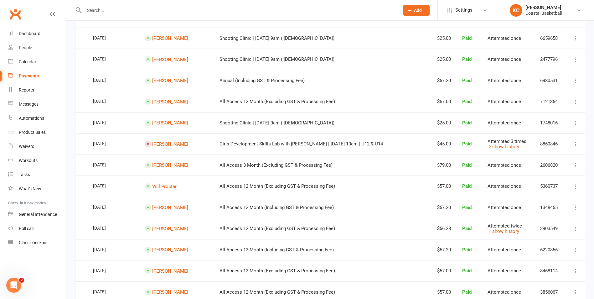
scroll to position [438, 0]
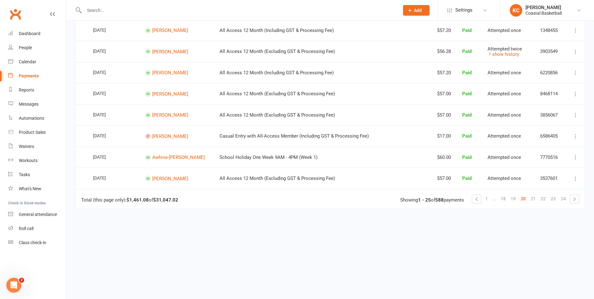
click at [214, 156] on td "School Holiday One Week 9AM - 4PM (Week 1)" at bounding box center [305, 156] width 183 height 21
drag, startPoint x: 212, startPoint y: 158, endPoint x: 316, endPoint y: 154, distance: 104.3
click at [316, 154] on td "School Holiday One Week 9AM - 4PM (Week 1)" at bounding box center [305, 156] width 183 height 21
copy span "School Holiday One Week 9AM - 4PM (Week 1)"
drag, startPoint x: 199, startPoint y: 157, endPoint x: 155, endPoint y: 160, distance: 44.2
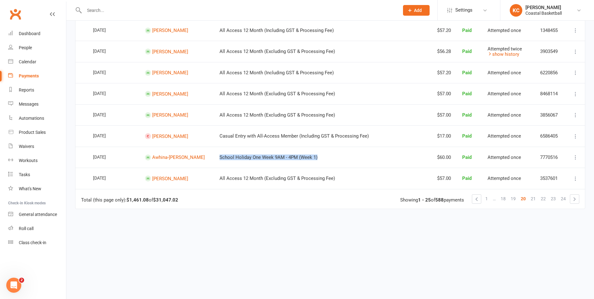
click at [155, 160] on td "Awhina-lily Bayliss" at bounding box center [176, 156] width 74 height 21
copy link "Awhina-lily Bayliss"
click at [155, 160] on td "Awhina-lily Bayliss" at bounding box center [176, 156] width 74 height 21
click at [532, 196] on span "21" at bounding box center [532, 198] width 5 height 9
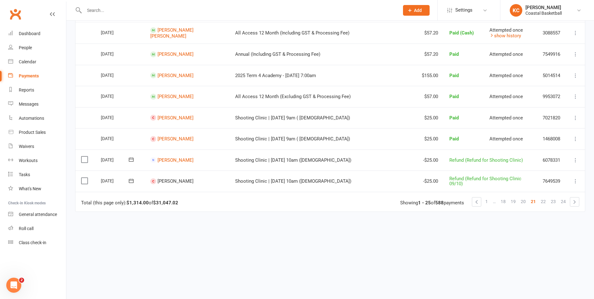
scroll to position [0, 0]
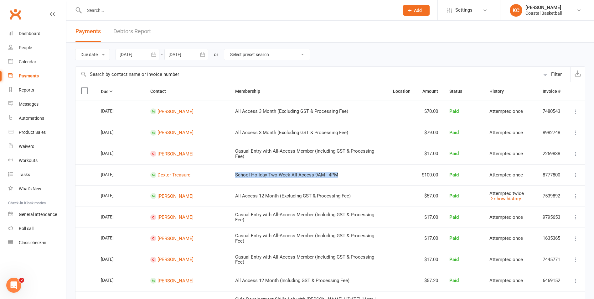
drag, startPoint x: 209, startPoint y: 175, endPoint x: 313, endPoint y: 177, distance: 103.3
click at [313, 177] on td "School Holiday Two Week All Access 9AM - 4PM" at bounding box center [308, 174] width 158 height 21
copy span "School Holiday Two Week All Access 9AM - 4PM"
drag, startPoint x: 193, startPoint y: 177, endPoint x: 160, endPoint y: 177, distance: 33.2
click at [160, 177] on td "Dexter Treasure" at bounding box center [187, 174] width 85 height 21
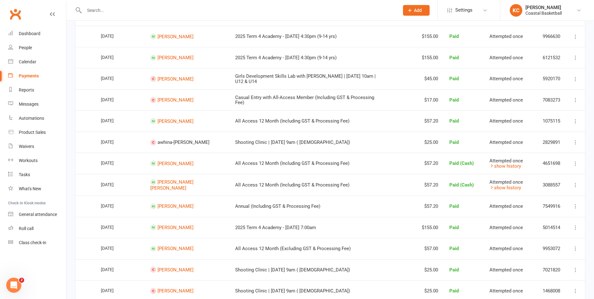
scroll to position [440, 0]
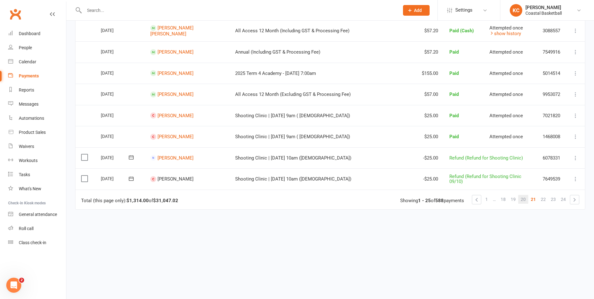
click at [522, 196] on span "20" at bounding box center [522, 199] width 5 height 9
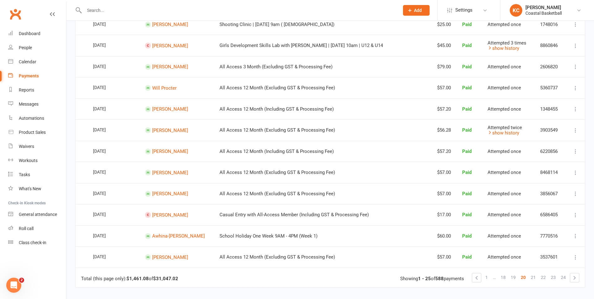
scroll to position [363, 0]
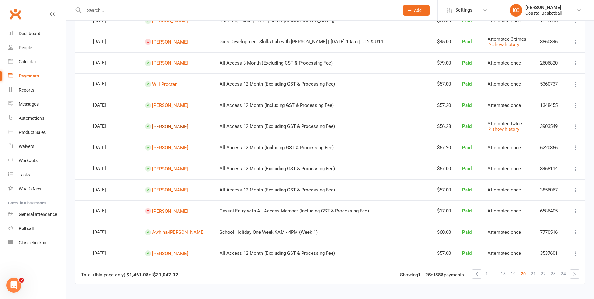
click at [172, 127] on link "Justine Anonuevo" at bounding box center [170, 126] width 36 height 6
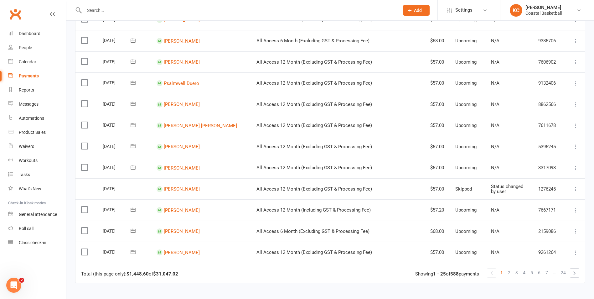
scroll to position [376, 0]
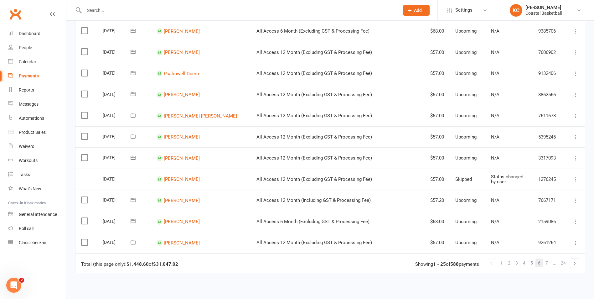
click at [536, 263] on link "6" at bounding box center [539, 262] width 8 height 9
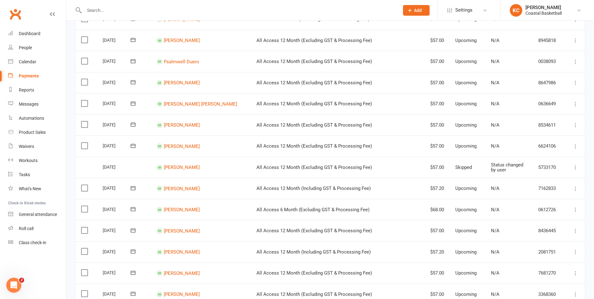
scroll to position [440, 0]
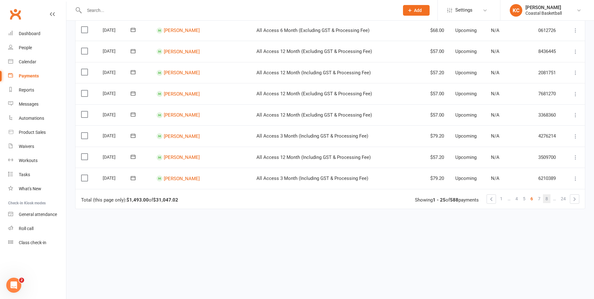
click at [545, 201] on link "8" at bounding box center [547, 198] width 8 height 9
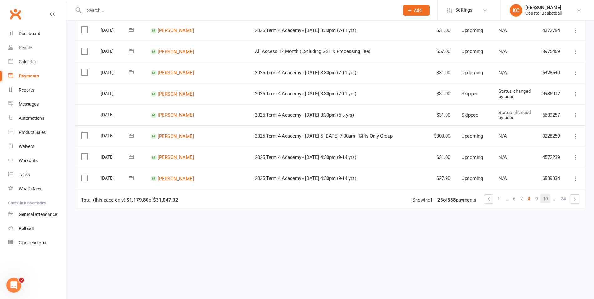
click at [547, 197] on span "10" at bounding box center [545, 198] width 5 height 9
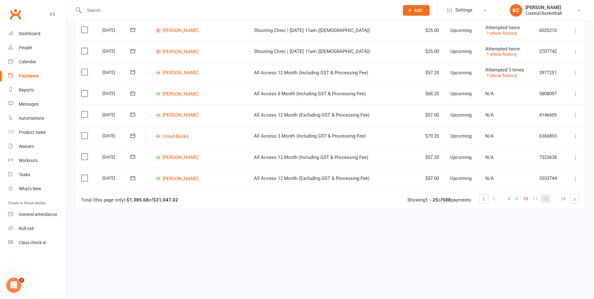
click at [548, 200] on link "12" at bounding box center [545, 198] width 10 height 9
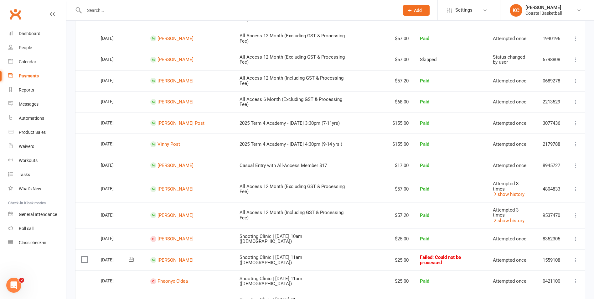
scroll to position [0, 0]
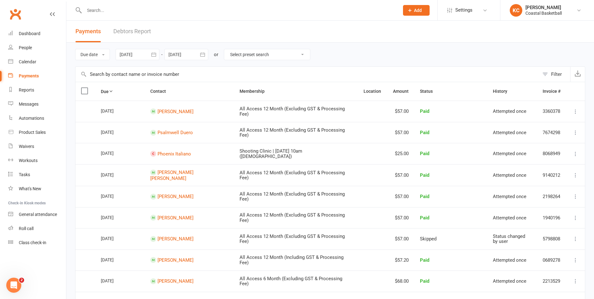
click at [156, 54] on icon "button" at bounding box center [153, 54] width 5 height 4
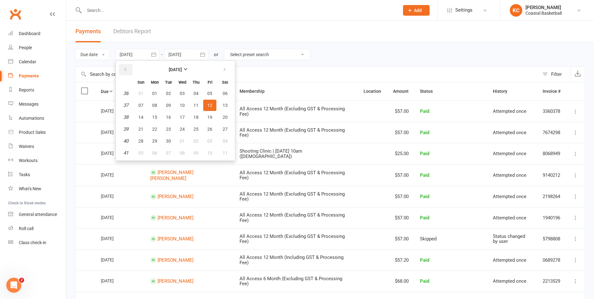
click at [127, 71] on icon "button" at bounding box center [125, 69] width 4 height 5
click at [226, 68] on icon "button" at bounding box center [224, 69] width 4 height 5
click at [156, 104] on span "06" at bounding box center [154, 105] width 5 height 5
type input "06 Oct 2025"
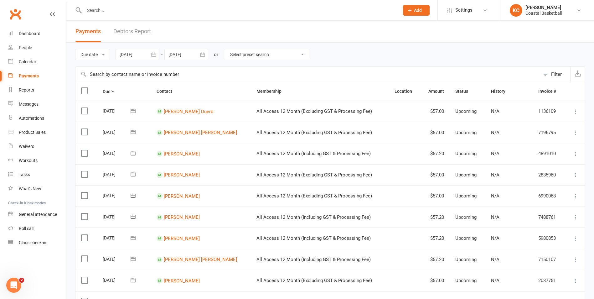
click at [205, 56] on icon "button" at bounding box center [202, 54] width 6 height 6
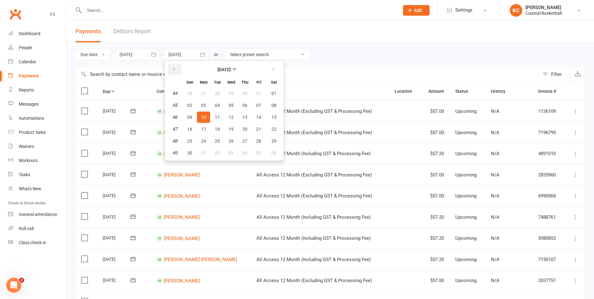
click at [179, 69] on button "button" at bounding box center [174, 69] width 13 height 11
click at [258, 115] on span "17" at bounding box center [258, 117] width 5 height 5
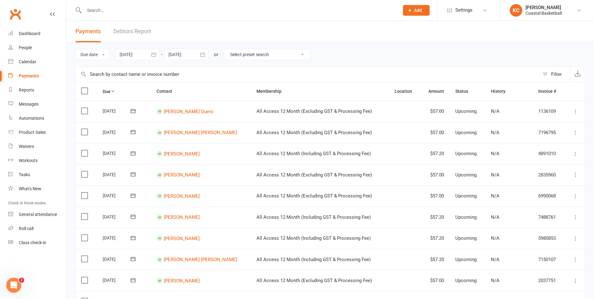
type input "17 Oct 2025"
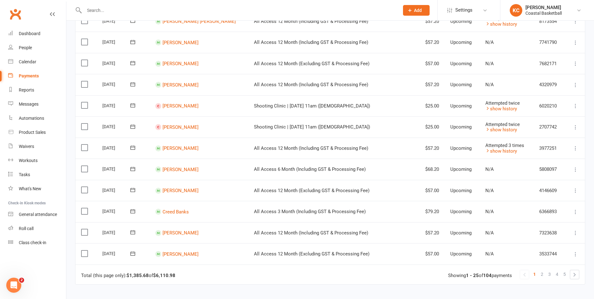
scroll to position [376, 0]
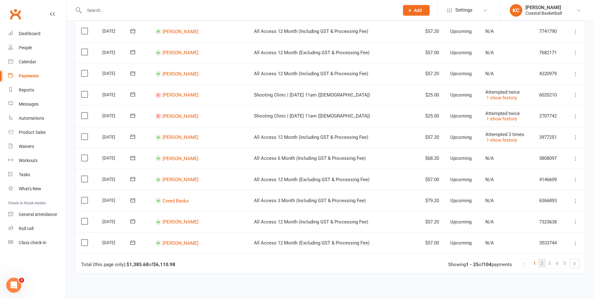
click at [544, 262] on link "2" at bounding box center [542, 263] width 8 height 9
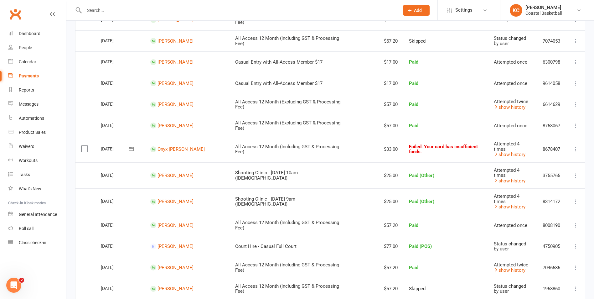
scroll to position [440, 0]
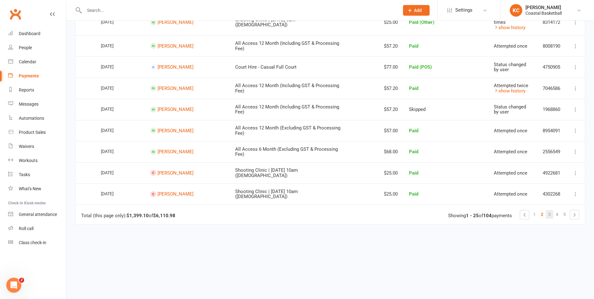
click at [548, 210] on span "3" at bounding box center [549, 214] width 3 height 9
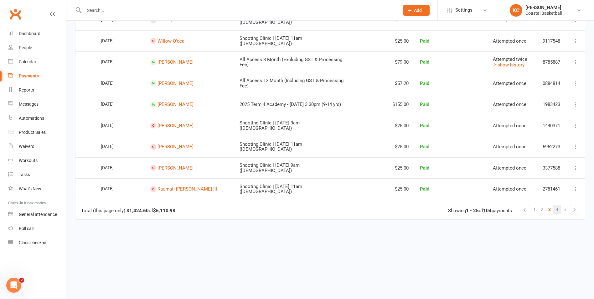
click at [556, 205] on span "4" at bounding box center [557, 209] width 3 height 9
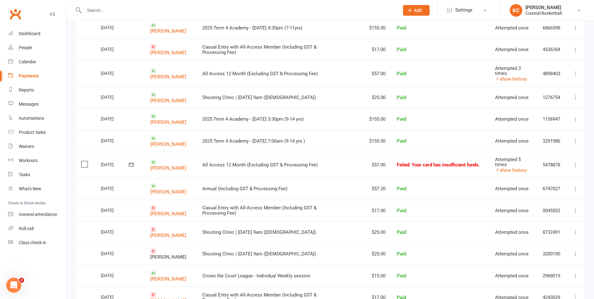
scroll to position [456, 0]
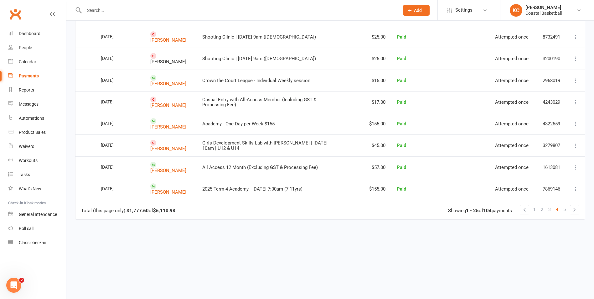
click at [549, 205] on li "3" at bounding box center [550, 209] width 8 height 9
click at [547, 205] on link "3" at bounding box center [550, 209] width 8 height 9
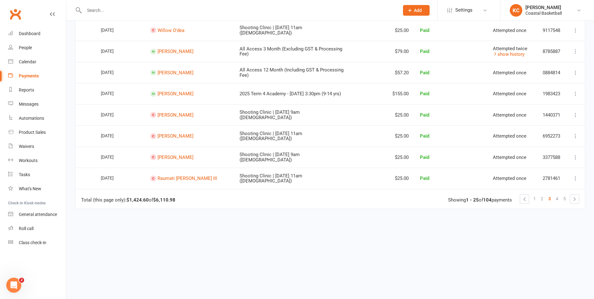
scroll to position [0, 0]
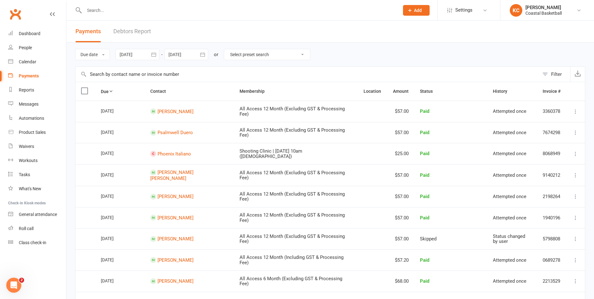
click at [150, 9] on input "text" at bounding box center [238, 10] width 312 height 9
paste input "rmaskell78@hotmail.com"
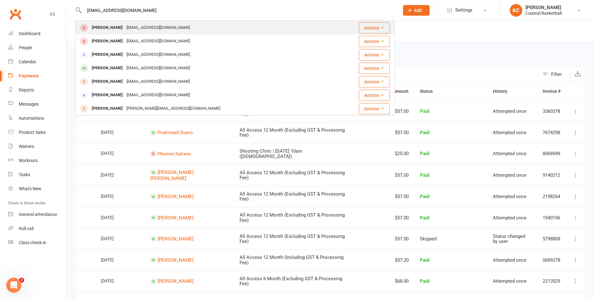
type input "rmaskell78@hotmail.com"
click at [162, 31] on div "rmaskell78@hotmail.com" at bounding box center [158, 27] width 67 height 9
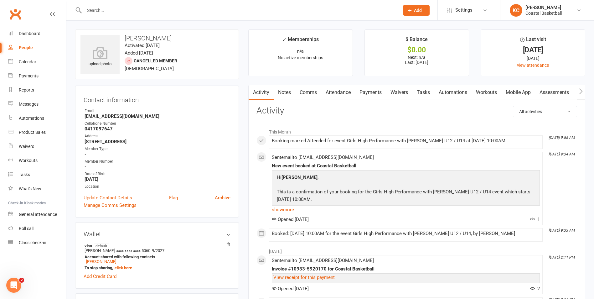
click at [369, 92] on link "Payments" at bounding box center [370, 92] width 31 height 14
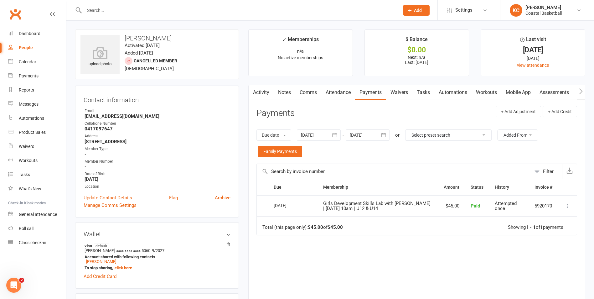
click at [164, 10] on input "text" at bounding box center [238, 10] width 312 height 9
paste input "Emily.j.kelly@hotmail.com"
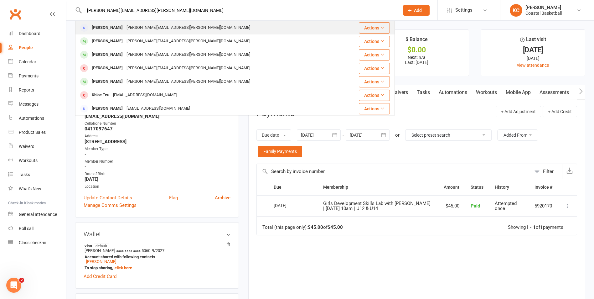
type input "Emily.j.kelly@hotmail.com"
click at [150, 26] on div "Emily.J.Kelly@hotmail.com" at bounding box center [188, 27] width 127 height 9
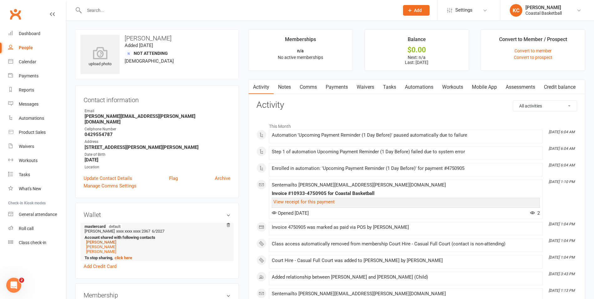
click at [102, 239] on link "Koby Kelly" at bounding box center [101, 241] width 30 height 5
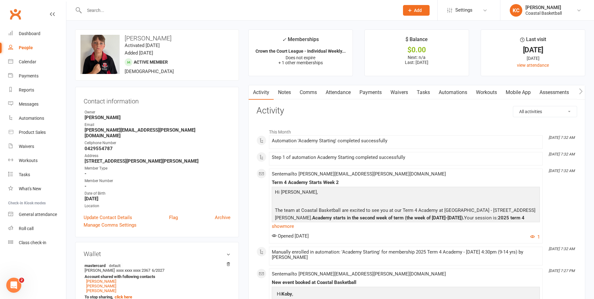
click at [372, 88] on link "Payments" at bounding box center [370, 92] width 31 height 14
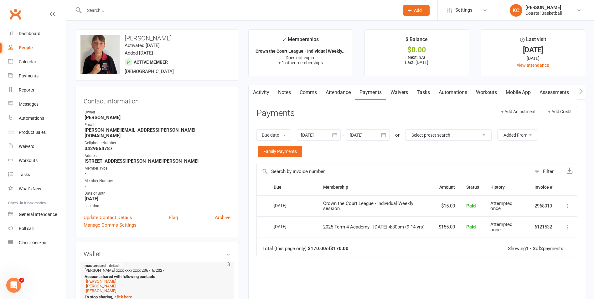
click at [101, 283] on link "Judd Kelly" at bounding box center [101, 285] width 30 height 5
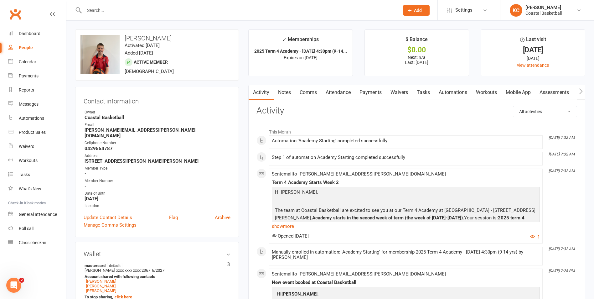
click at [372, 90] on link "Payments" at bounding box center [370, 92] width 31 height 14
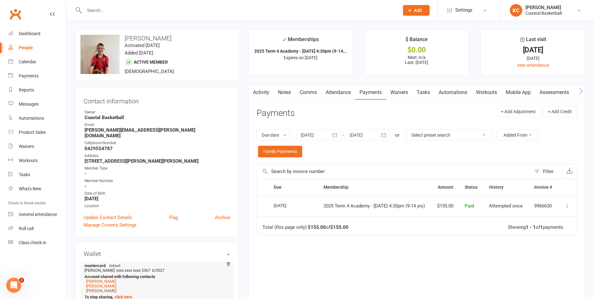
click at [100, 288] on link "Maverick Kelly" at bounding box center [101, 290] width 30 height 5
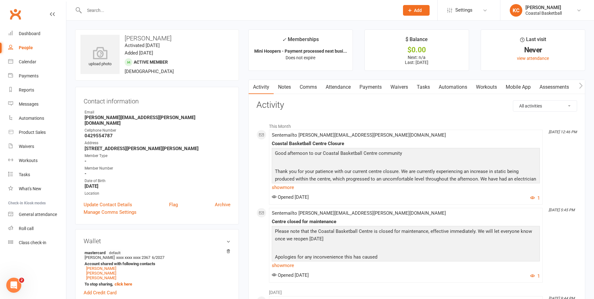
click at [371, 86] on link "Payments" at bounding box center [370, 87] width 31 height 14
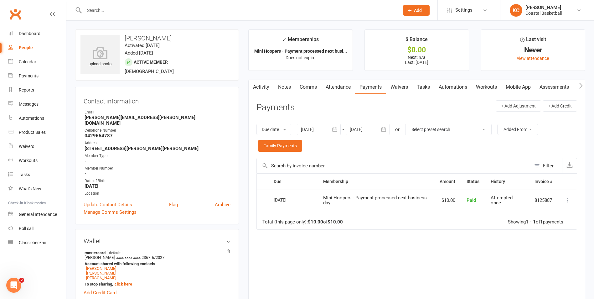
click at [136, 11] on input "text" at bounding box center [238, 10] width 312 height 9
paste input "Dave Matthew Lumanta Serino"
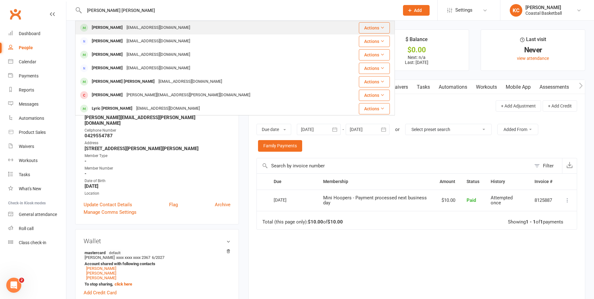
type input "Dave Matthew Lumanta Serino"
click at [165, 27] on div "Dave Serino daveser14@gmail.com" at bounding box center [209, 27] width 267 height 13
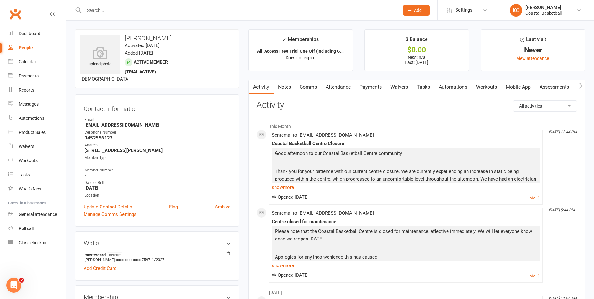
click at [377, 85] on link "Payments" at bounding box center [370, 87] width 31 height 14
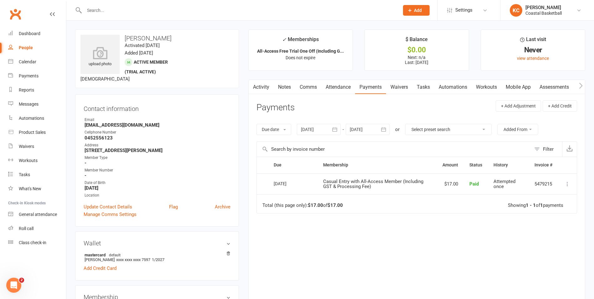
click at [154, 13] on input "text" at bounding box center [238, 10] width 312 height 9
paste input "kellydybdahl@outlook.com"
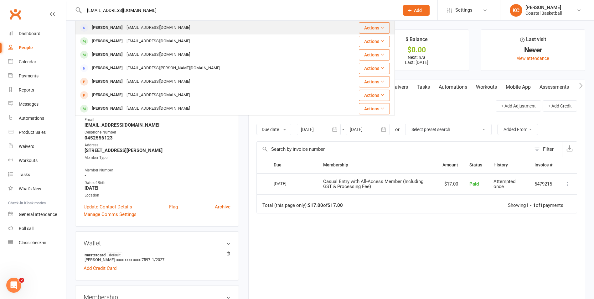
type input "kellydybdahl@outlook.com"
click at [152, 23] on div "Kelly Dybdahl kellydybdahl@outlook.com" at bounding box center [208, 27] width 265 height 13
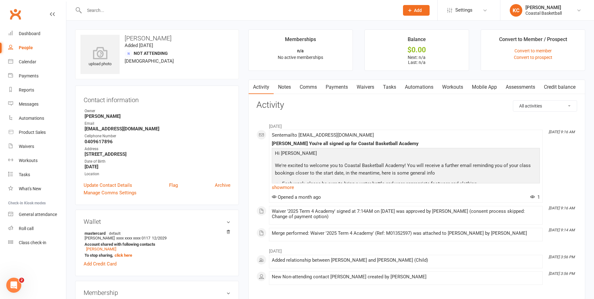
click at [329, 87] on link "Payments" at bounding box center [336, 87] width 31 height 14
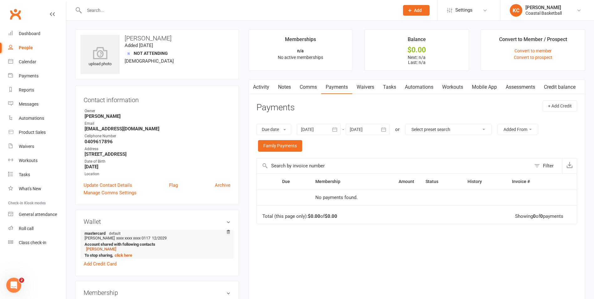
click at [108, 249] on link "Harry Dybdahl" at bounding box center [101, 248] width 30 height 5
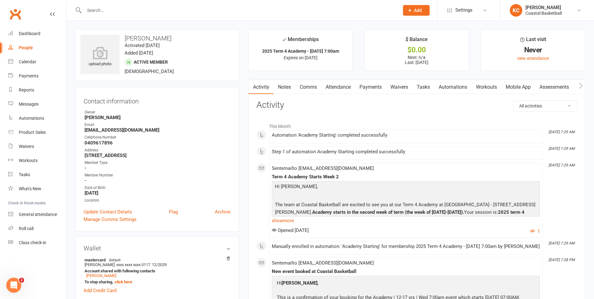
click at [373, 88] on link "Payments" at bounding box center [370, 87] width 31 height 14
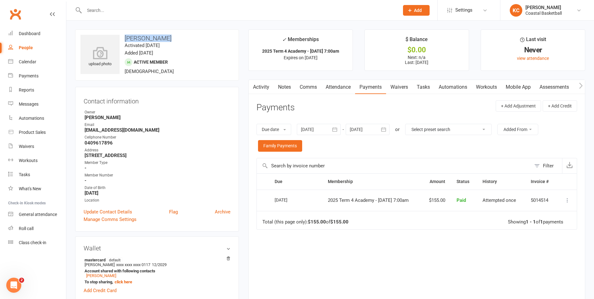
drag, startPoint x: 169, startPoint y: 35, endPoint x: 121, endPoint y: 37, distance: 47.9
click at [121, 37] on h3 "Harry Dybdahl" at bounding box center [156, 38] width 153 height 7
click at [154, 8] on input "text" at bounding box center [238, 10] width 312 height 9
paste input "Rjn1901@yahoo.com.au"
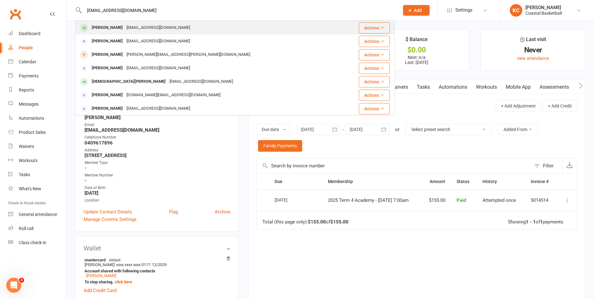
type input "Rjn1901@yahoo.com.au"
click at [173, 24] on div "Braxton Murray Rjn1901@yahoo.com.au" at bounding box center [208, 27] width 265 height 13
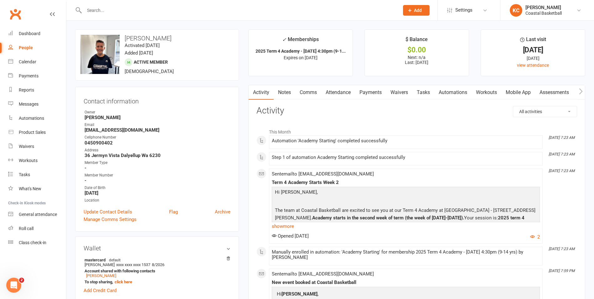
click at [375, 96] on link "Payments" at bounding box center [370, 92] width 31 height 14
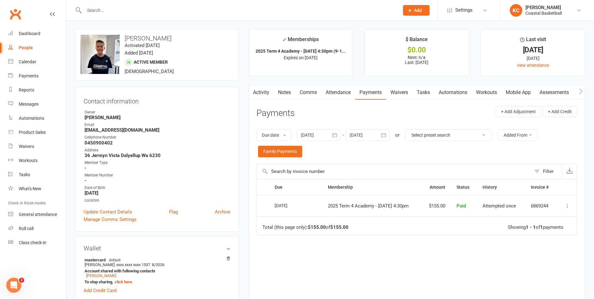
drag, startPoint x: 168, startPoint y: 37, endPoint x: 126, endPoint y: 40, distance: 42.4
click at [126, 40] on h3 "Braxton Murray" at bounding box center [156, 38] width 153 height 7
click at [116, 9] on input "text" at bounding box center [238, 10] width 312 height 9
paste input "rldmullan@yahoo.com.au"
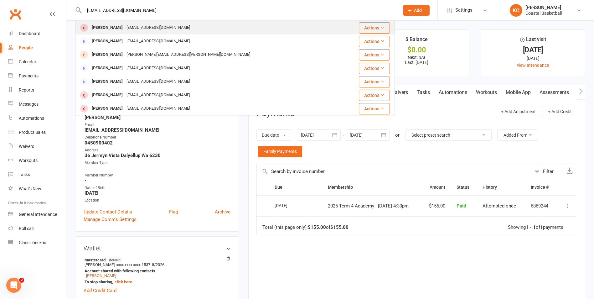
type input "rldmullan@yahoo.com.au"
click at [125, 28] on div "rldmullan@yahoo.com.au" at bounding box center [158, 27] width 67 height 9
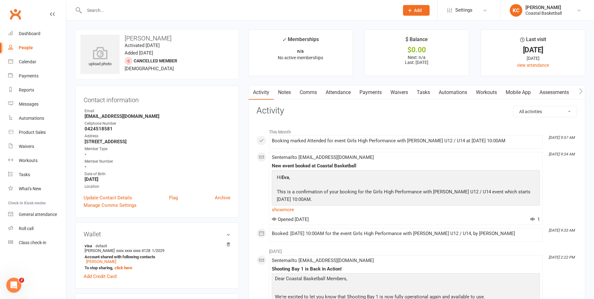
click at [375, 94] on link "Payments" at bounding box center [370, 92] width 31 height 14
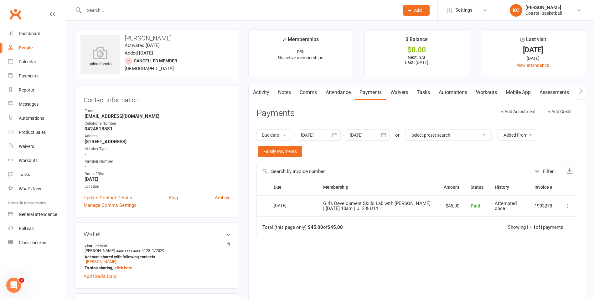
click at [180, 13] on input "text" at bounding box center [238, 10] width 312 height 9
paste input "bbevan@gmail.com"
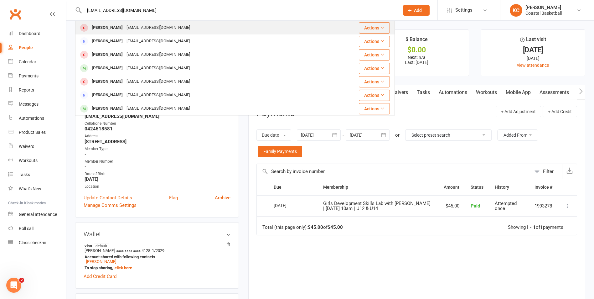
type input "bbevan@gmail.com"
click at [175, 27] on div "Bevan Bevan bbevan@gmail.com" at bounding box center [208, 27] width 265 height 13
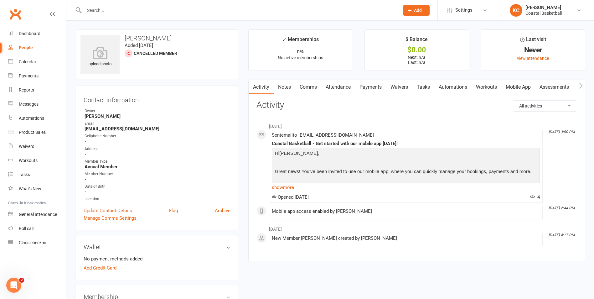
click at [372, 90] on link "Payments" at bounding box center [370, 87] width 31 height 14
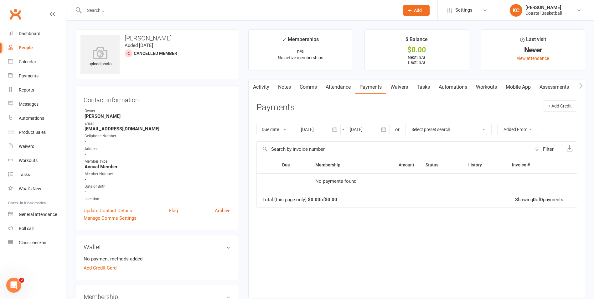
click at [167, 270] on div "Add Credit Card" at bounding box center [157, 268] width 147 height 8
click at [154, 9] on input "text" at bounding box center [238, 10] width 312 height 9
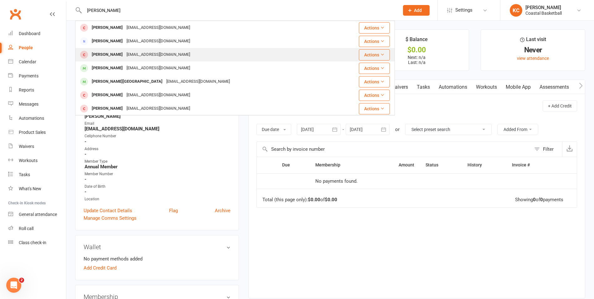
type input "bevan"
click at [161, 55] on div "Lola Bevan bbevan@gmail.com" at bounding box center [205, 54] width 259 height 13
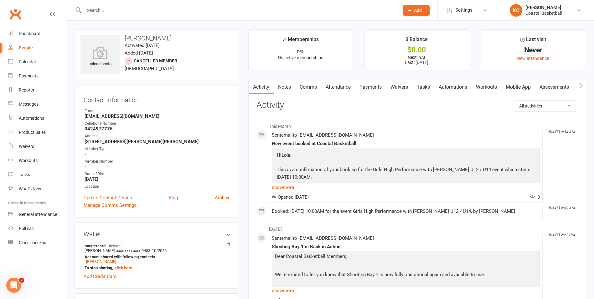
click at [374, 83] on link "Payments" at bounding box center [370, 87] width 31 height 14
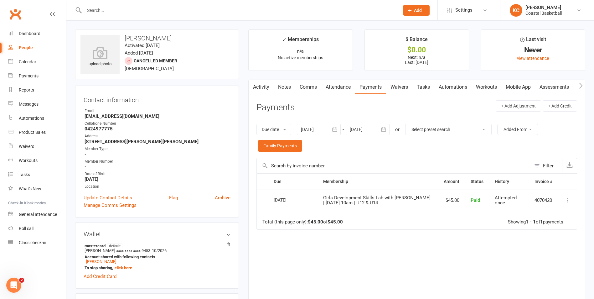
click at [190, 11] on input "text" at bounding box center [238, 10] width 312 height 9
paste input "Amy.beth86@hotmail.com"
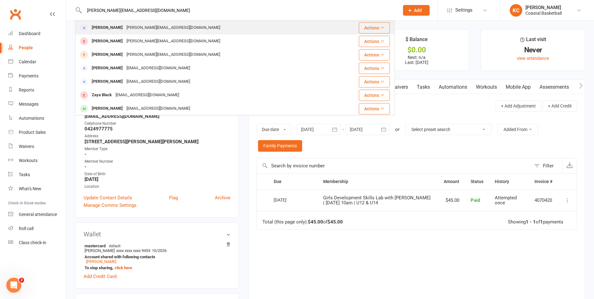
type input "Amy.beth86@hotmail.com"
click at [184, 28] on div "Amy Melville Amy.beth86@hotmail.com" at bounding box center [208, 27] width 265 height 13
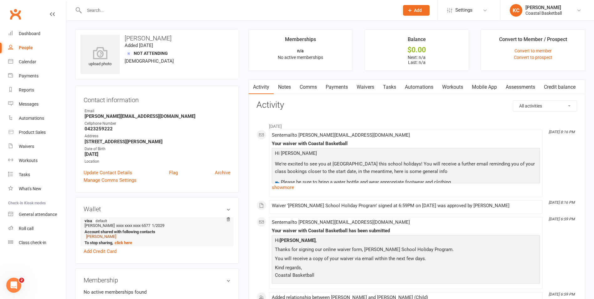
click at [103, 237] on link "Tilli Casey" at bounding box center [101, 236] width 30 height 5
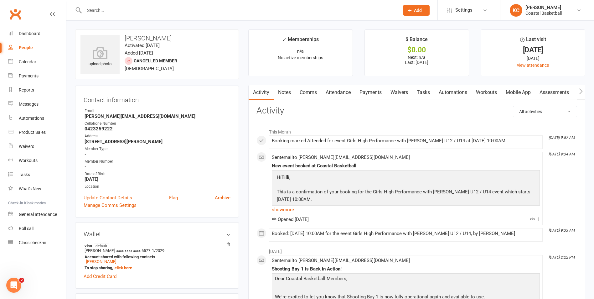
click at [366, 90] on link "Payments" at bounding box center [370, 92] width 31 height 14
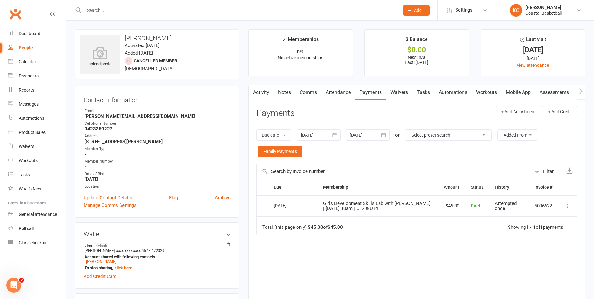
click at [209, 14] on input "text" at bounding box center [238, 10] width 312 height 9
paste input "michellethomson622@hotmail.com"
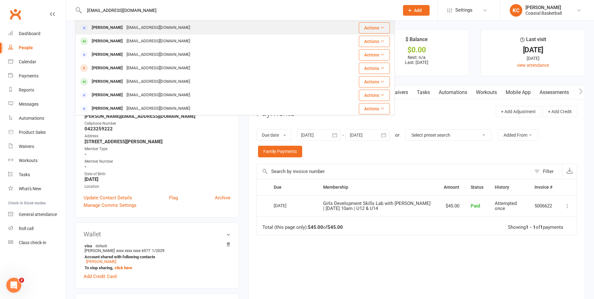
type input "michellethomson622@hotmail.com"
click at [200, 27] on div "Michelle Wood michellethomson622@hotmail.com" at bounding box center [208, 27] width 265 height 13
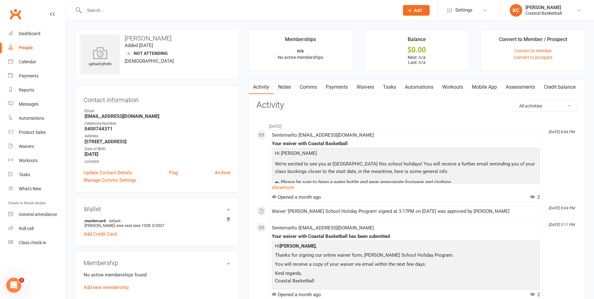
click at [343, 85] on link "Payments" at bounding box center [336, 87] width 31 height 14
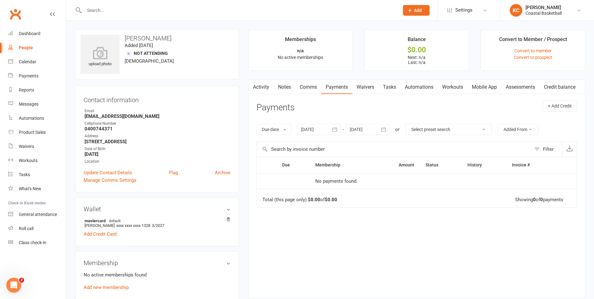
click at [170, 276] on p "No active memberships found" at bounding box center [157, 275] width 147 height 8
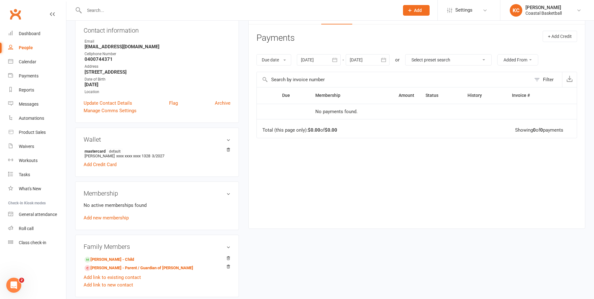
scroll to position [75, 0]
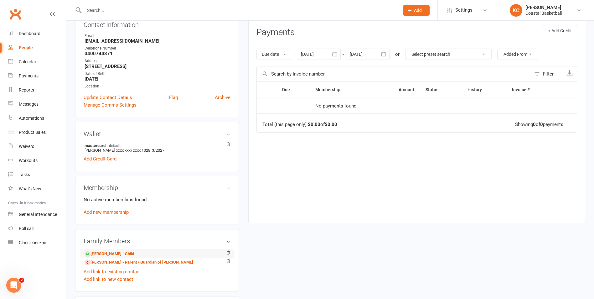
click at [127, 254] on li "Aria Wood - Child" at bounding box center [157, 253] width 147 height 9
click at [120, 254] on link "Aria Wood - Child" at bounding box center [109, 253] width 49 height 7
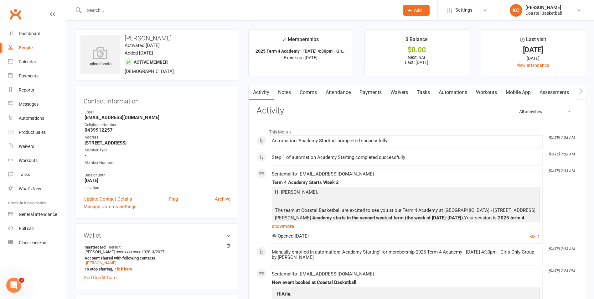
click at [368, 90] on link "Payments" at bounding box center [370, 92] width 31 height 14
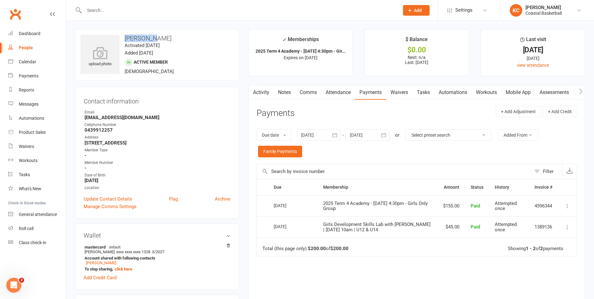
drag, startPoint x: 176, startPoint y: 38, endPoint x: 126, endPoint y: 39, distance: 50.1
click at [126, 39] on h3 "Aria Wood" at bounding box center [156, 38] width 153 height 7
click at [142, 12] on input "text" at bounding box center [238, 10] width 312 height 9
paste input "denise.depiazzi@westnet.com.au"
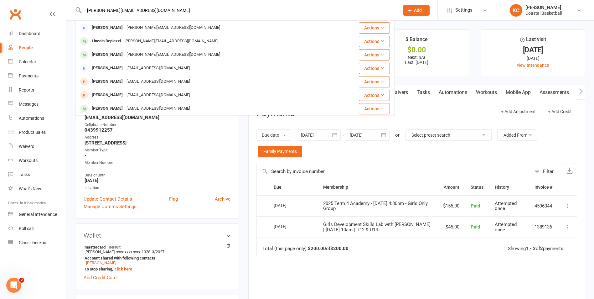
type input "denise.depiazzi@westnet.com.au"
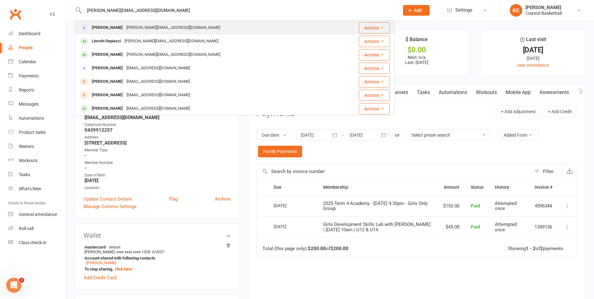
click at [159, 23] on div "Denise Depiazzi denise.depiazzi@westnet.com.au" at bounding box center [206, 27] width 260 height 13
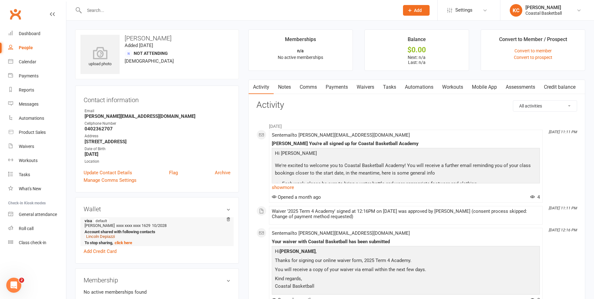
click at [111, 236] on link "Lincoln Depiazzi" at bounding box center [100, 236] width 29 height 5
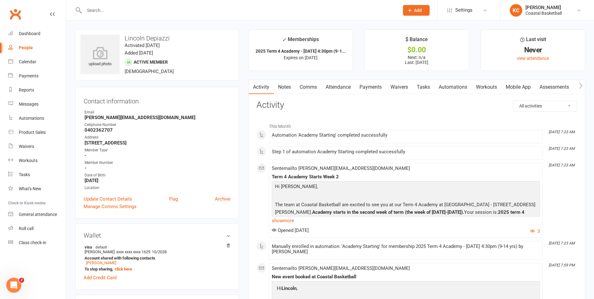
click at [378, 89] on link "Payments" at bounding box center [370, 87] width 31 height 14
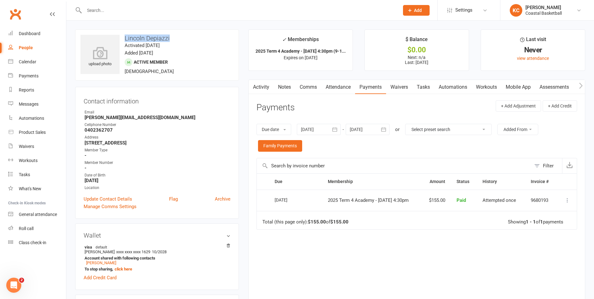
drag, startPoint x: 173, startPoint y: 35, endPoint x: 123, endPoint y: 37, distance: 50.4
click at [123, 37] on h3 "Lincoln Depiazzi" at bounding box center [156, 38] width 153 height 7
click at [170, 37] on h3 "Lincoln Depiazzi" at bounding box center [156, 38] width 153 height 7
drag, startPoint x: 170, startPoint y: 38, endPoint x: 121, endPoint y: 38, distance: 49.1
click at [121, 38] on h3 "Lincoln Depiazzi" at bounding box center [156, 38] width 153 height 7
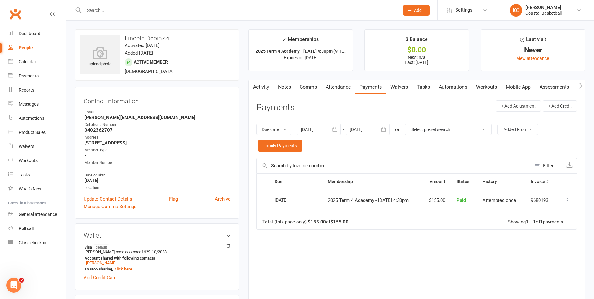
click at [144, 8] on input "text" at bounding box center [238, 10] width 312 height 9
paste input "Justo84@outlook.com"
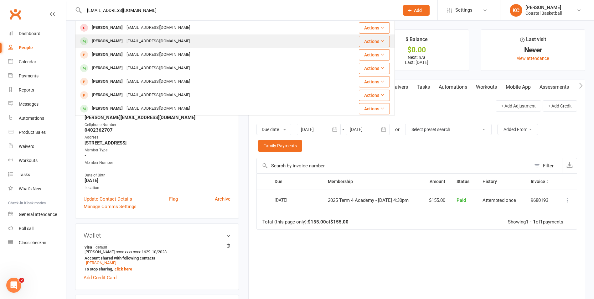
type input "Justo84@outlook.com"
click at [154, 40] on div "Justo84@outlook.com" at bounding box center [158, 41] width 67 height 9
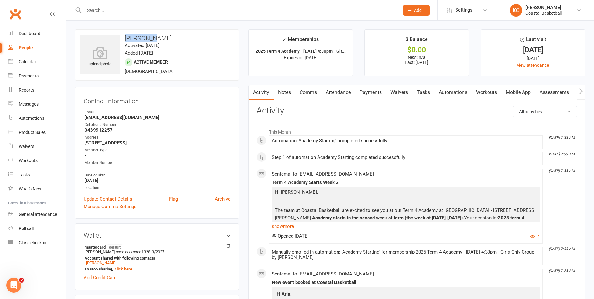
drag, startPoint x: 156, startPoint y: 39, endPoint x: 122, endPoint y: 39, distance: 33.8
click at [122, 39] on h3 "Aria Wood" at bounding box center [156, 38] width 153 height 7
click at [374, 90] on link "Payments" at bounding box center [370, 92] width 31 height 14
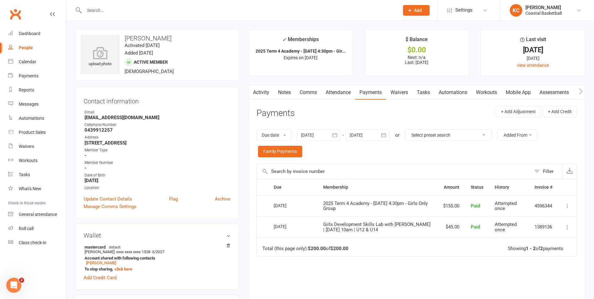
click at [127, 7] on input "text" at bounding box center [238, 10] width 312 height 9
paste input "[EMAIL_ADDRESS][PERSON_NAME][DOMAIN_NAME]"
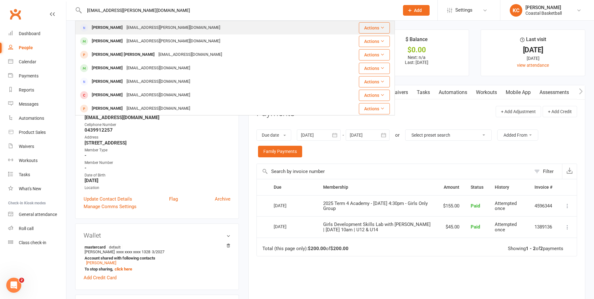
type input "[EMAIL_ADDRESS][PERSON_NAME][DOMAIN_NAME]"
click at [149, 24] on div "[EMAIL_ADDRESS][PERSON_NAME][DOMAIN_NAME]" at bounding box center [173, 27] width 97 height 9
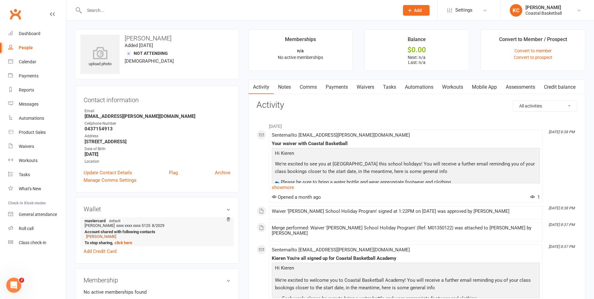
click at [111, 237] on link "[PERSON_NAME]" at bounding box center [101, 236] width 30 height 5
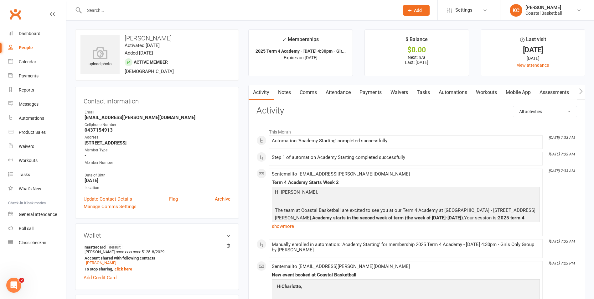
click at [381, 90] on link "Payments" at bounding box center [370, 92] width 31 height 14
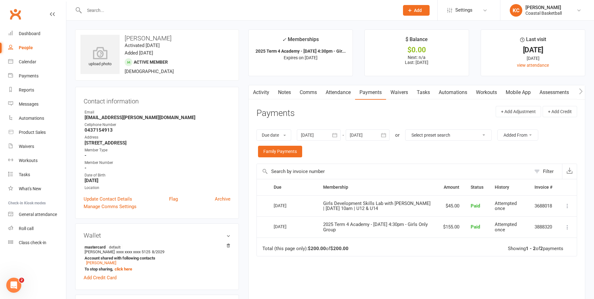
drag, startPoint x: 169, startPoint y: 37, endPoint x: 125, endPoint y: 38, distance: 44.8
click at [125, 38] on h3 "[PERSON_NAME]" at bounding box center [156, 38] width 153 height 7
click at [135, 14] on input "text" at bounding box center [238, 10] width 312 height 9
paste input "keith.higham2@gmail.com"
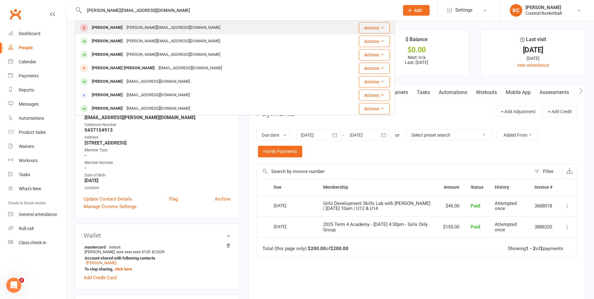
type input "keith.higham2@gmail.com"
click at [141, 23] on div "Keith Higham keith.higham2@gmail.com" at bounding box center [208, 27] width 265 height 13
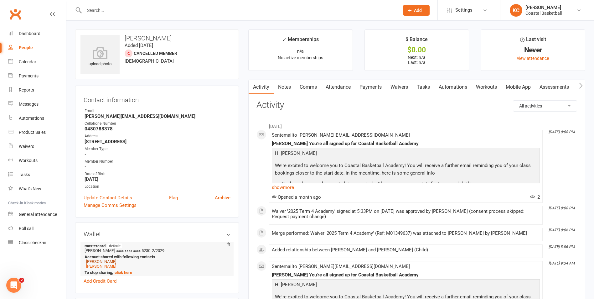
click at [102, 261] on link "Ivy Higham" at bounding box center [101, 261] width 30 height 5
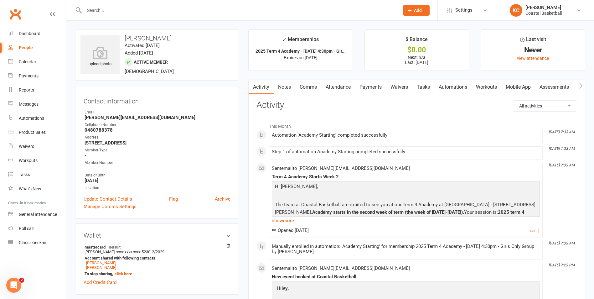
click at [367, 85] on link "Payments" at bounding box center [370, 87] width 31 height 14
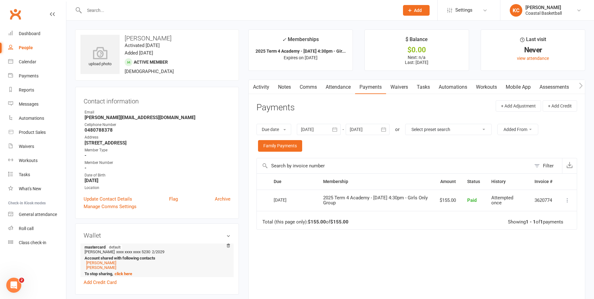
click at [101, 269] on li "Kobe Higham" at bounding box center [156, 267] width 143 height 5
click at [105, 268] on link "Kobe Higham" at bounding box center [101, 267] width 30 height 5
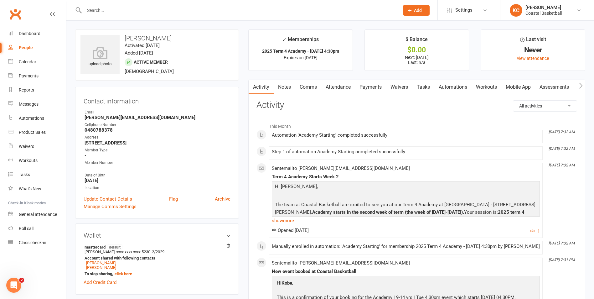
click at [369, 90] on link "Payments" at bounding box center [370, 87] width 31 height 14
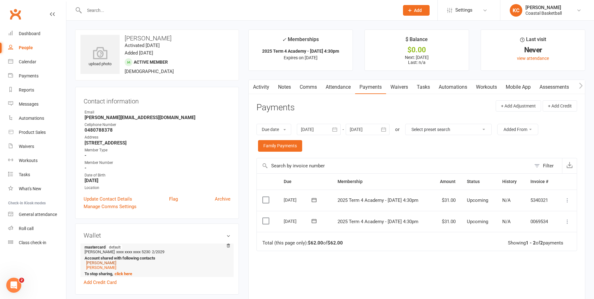
click at [104, 261] on link "Ivy Higham" at bounding box center [101, 262] width 30 height 5
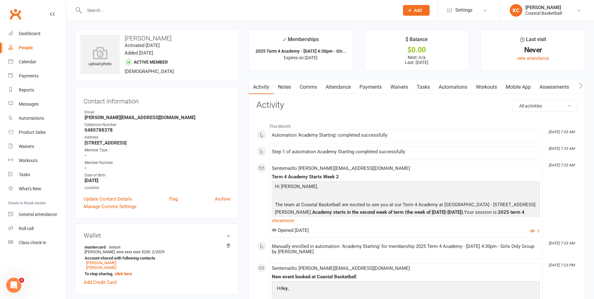
click at [373, 88] on link "Payments" at bounding box center [370, 87] width 31 height 14
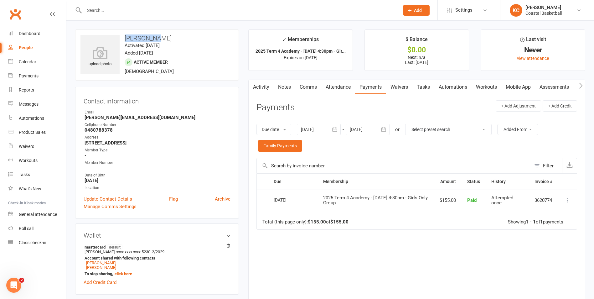
drag, startPoint x: 161, startPoint y: 38, endPoint x: 124, endPoint y: 42, distance: 37.1
click at [124, 42] on div "upload photo Ivy Higham Activated 13 September, 2025 Added 12 September, 2025 A…" at bounding box center [157, 54] width 164 height 51
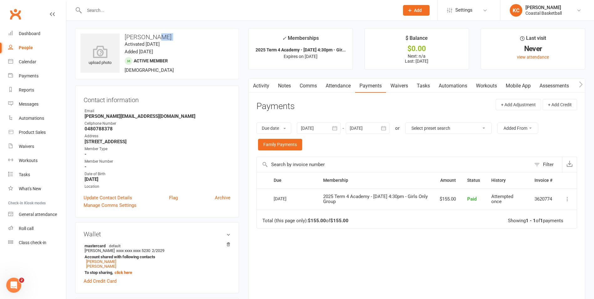
scroll to position [2, 0]
click at [158, 34] on h3 "Ivy Higham" at bounding box center [156, 36] width 153 height 7
drag, startPoint x: 158, startPoint y: 38, endPoint x: 123, endPoint y: 37, distance: 34.7
click at [123, 37] on h3 "Ivy Higham" at bounding box center [156, 36] width 153 height 7
click at [143, 11] on input "text" at bounding box center [238, 10] width 312 height 9
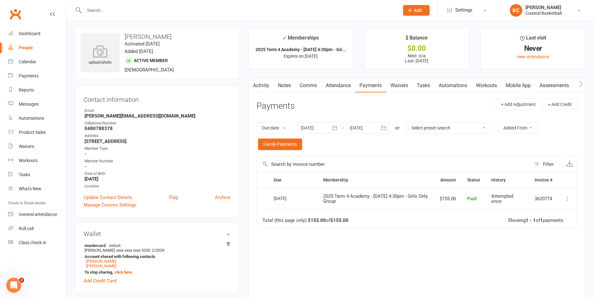
paste input "seanasloan@gmail.com"
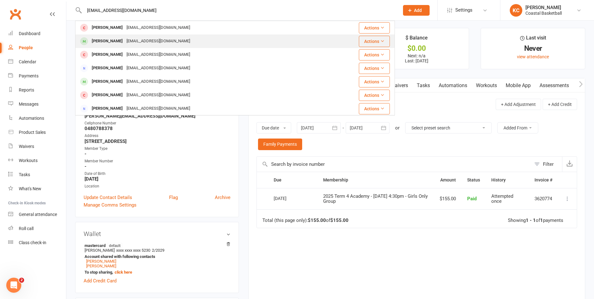
type input "seanasloan@gmail.com"
click at [155, 37] on div "seanasloan@gmail.com" at bounding box center [158, 41] width 67 height 9
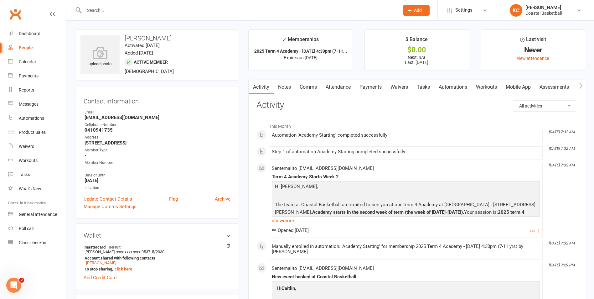
click at [366, 85] on link "Payments" at bounding box center [370, 87] width 31 height 14
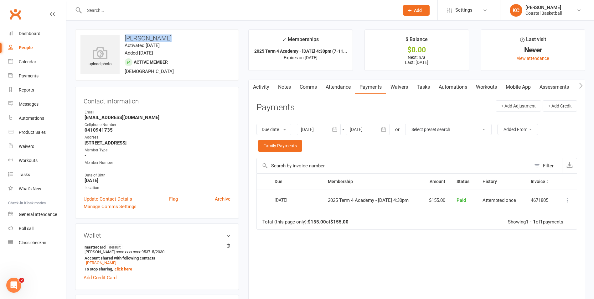
drag, startPoint x: 161, startPoint y: 36, endPoint x: 125, endPoint y: 41, distance: 36.6
click at [125, 41] on h3 "Caitlin Sloan" at bounding box center [156, 38] width 153 height 7
click at [163, 12] on input "text" at bounding box center [238, 10] width 312 height 9
paste input "lizzybeec@hotmail.com"
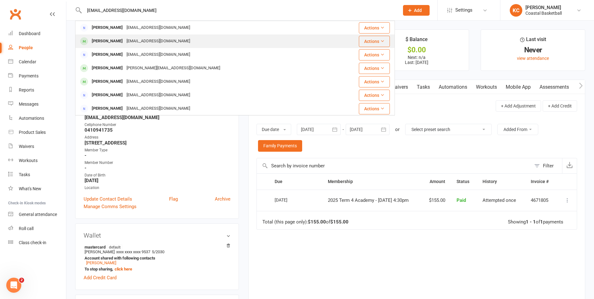
type input "lizzybeec@hotmail.com"
click at [160, 38] on div "lizzybeec@hotmail.com" at bounding box center [158, 41] width 67 height 9
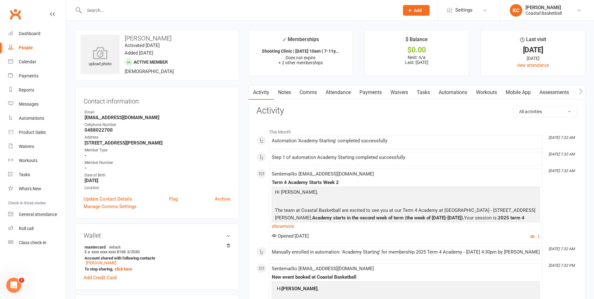
click at [369, 92] on link "Payments" at bounding box center [370, 92] width 31 height 14
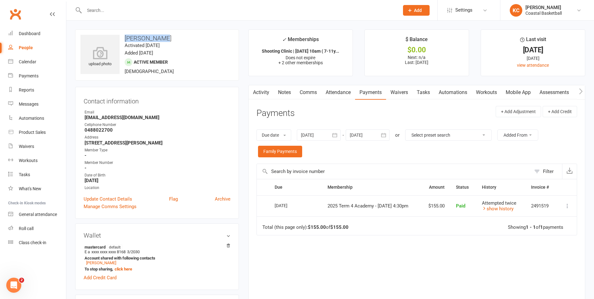
drag, startPoint x: 171, startPoint y: 35, endPoint x: 125, endPoint y: 35, distance: 46.0
click at [125, 35] on h3 "Samuel Cordi" at bounding box center [156, 38] width 153 height 7
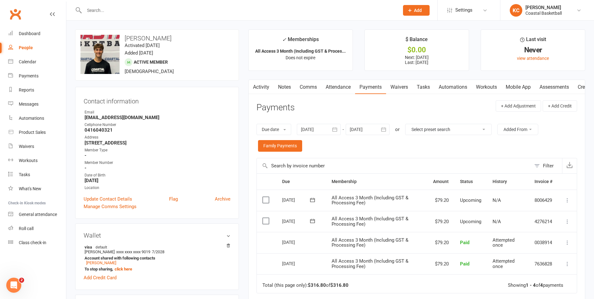
click at [135, 6] on input "text" at bounding box center [238, 10] width 312 height 9
paste input "chelsea@amdaccountants.co.au"
type input "chelsea@amdaccountants.co.au"
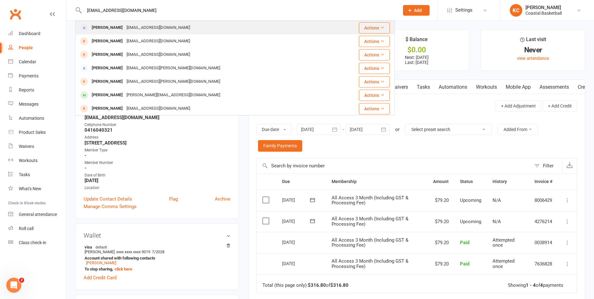
click at [137, 27] on div "chelsea@amdaccountants.co.au" at bounding box center [158, 27] width 67 height 9
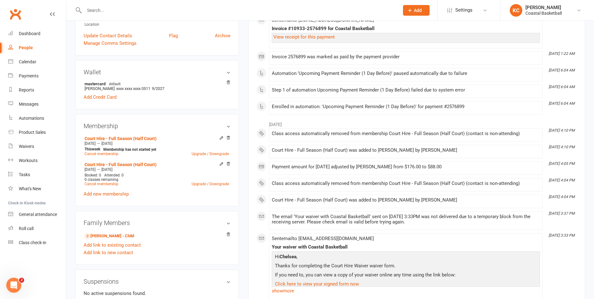
scroll to position [138, 0]
click at [130, 235] on link "Cody Edwards - Child" at bounding box center [109, 235] width 49 height 7
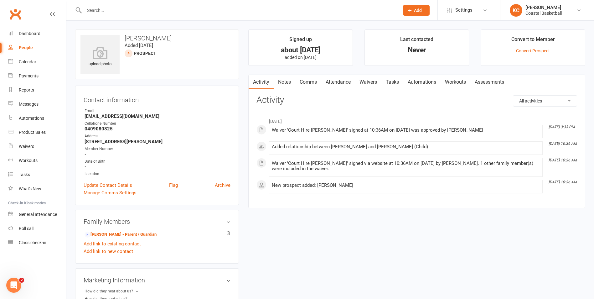
click at [346, 79] on link "Attendance" at bounding box center [338, 82] width 34 height 14
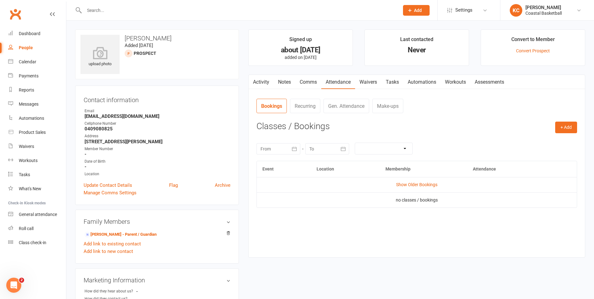
click at [263, 81] on link "Activity" at bounding box center [261, 82] width 25 height 14
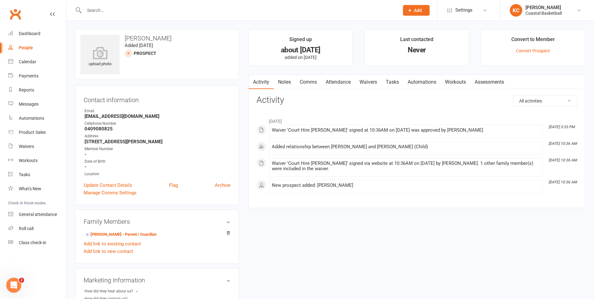
click at [368, 84] on link "Waivers" at bounding box center [368, 82] width 26 height 14
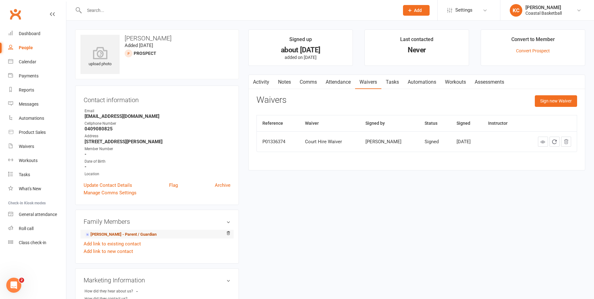
click at [119, 237] on link "Chelsea Gardiner - Parent / Guardian" at bounding box center [121, 234] width 72 height 7
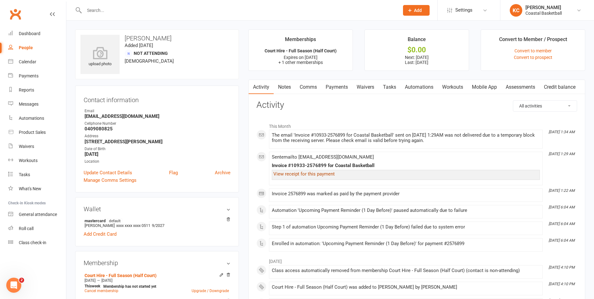
click at [306, 172] on link "View receipt for this payment" at bounding box center [303, 174] width 61 height 6
click at [132, 9] on input "text" at bounding box center [238, 10] width 312 height 9
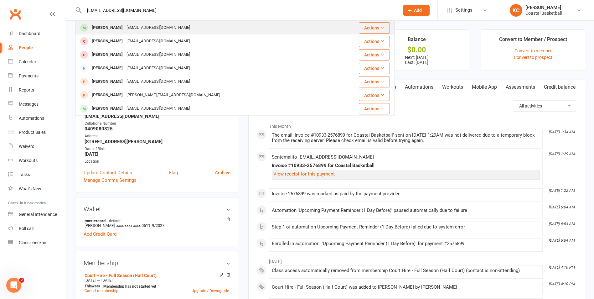
type input "[EMAIL_ADDRESS][DOMAIN_NAME]"
click at [135, 29] on div "[EMAIL_ADDRESS][DOMAIN_NAME]" at bounding box center [158, 27] width 67 height 9
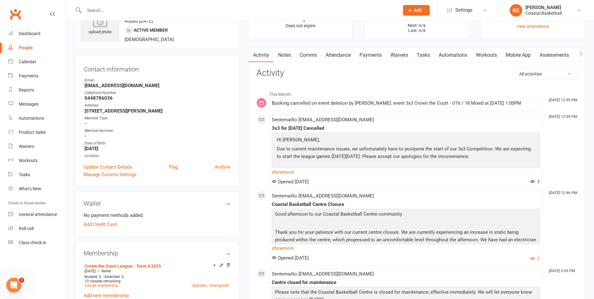
scroll to position [25, 0]
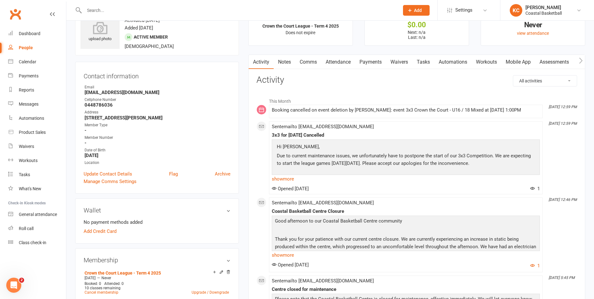
click at [382, 61] on link "Payments" at bounding box center [370, 62] width 31 height 14
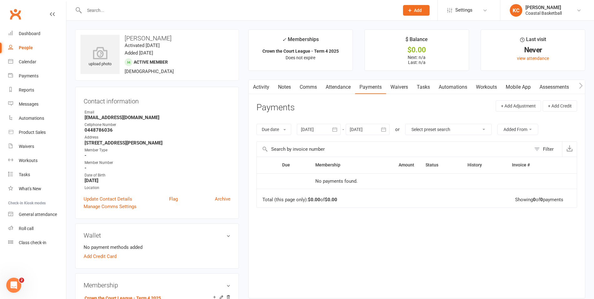
click at [398, 234] on div "Due Contact Membership Amount Status History Invoice # No payments found. Total…" at bounding box center [416, 221] width 320 height 131
click at [403, 89] on link "Waivers" at bounding box center [399, 87] width 26 height 14
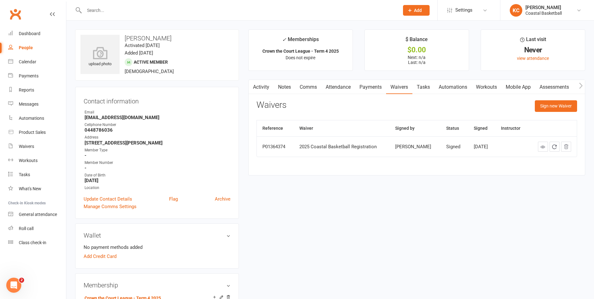
click at [263, 87] on link "Activity" at bounding box center [261, 87] width 25 height 14
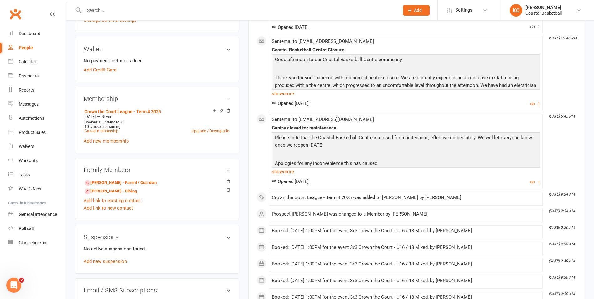
scroll to position [188, 0]
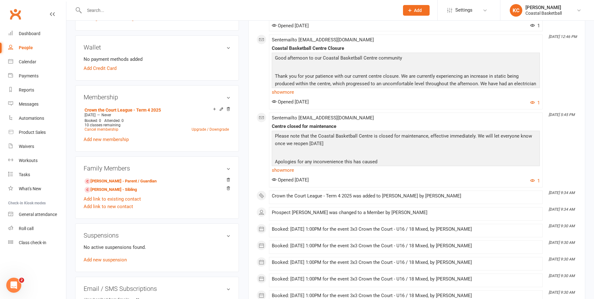
click at [93, 7] on input "text" at bounding box center [238, 10] width 312 height 9
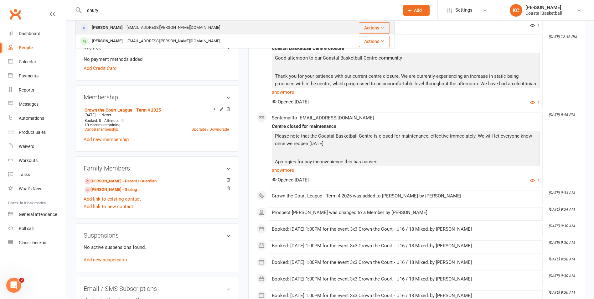
type input "dhury"
click at [125, 29] on div "[EMAIL_ADDRESS][PERSON_NAME][DOMAIN_NAME]" at bounding box center [173, 27] width 97 height 9
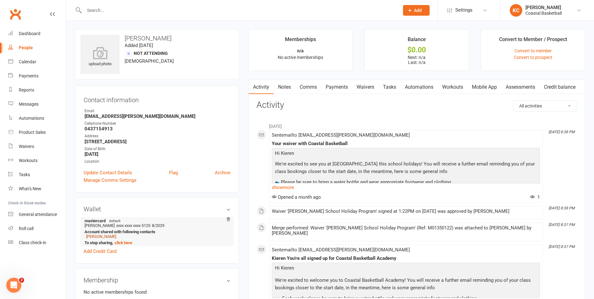
click at [105, 234] on link "[PERSON_NAME]" at bounding box center [101, 236] width 30 height 5
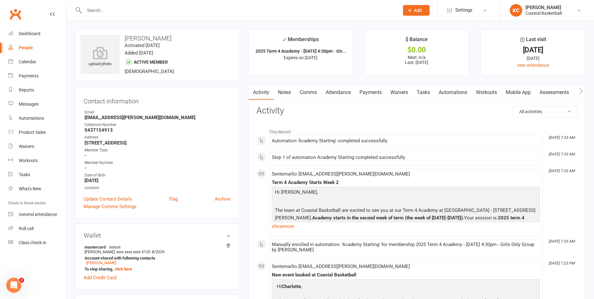
click at [374, 90] on link "Payments" at bounding box center [370, 92] width 31 height 14
